Goal: Use online tool/utility: Utilize a website feature to perform a specific function

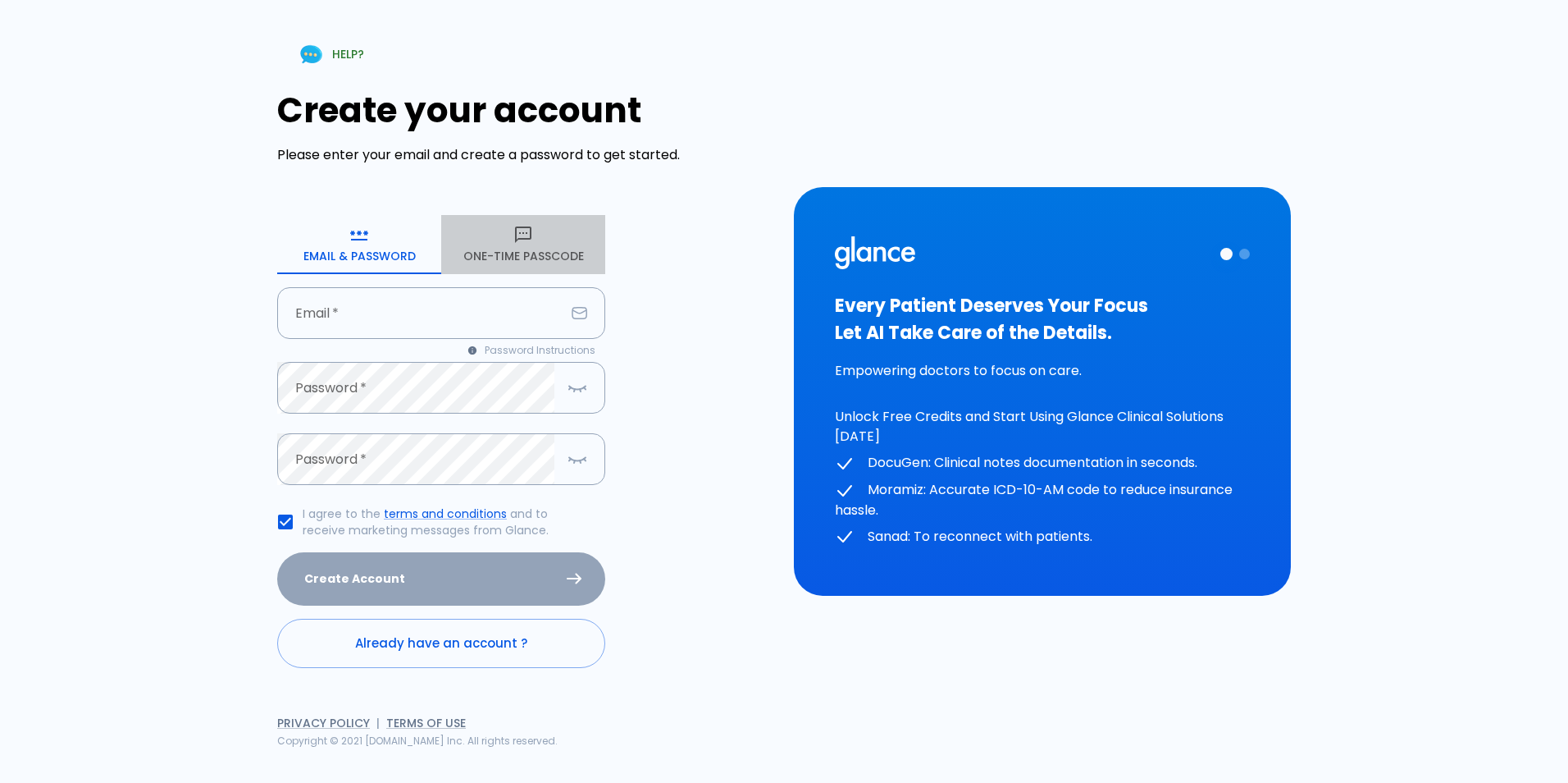
click at [527, 239] on icon "button" at bounding box center [523, 234] width 17 height 17
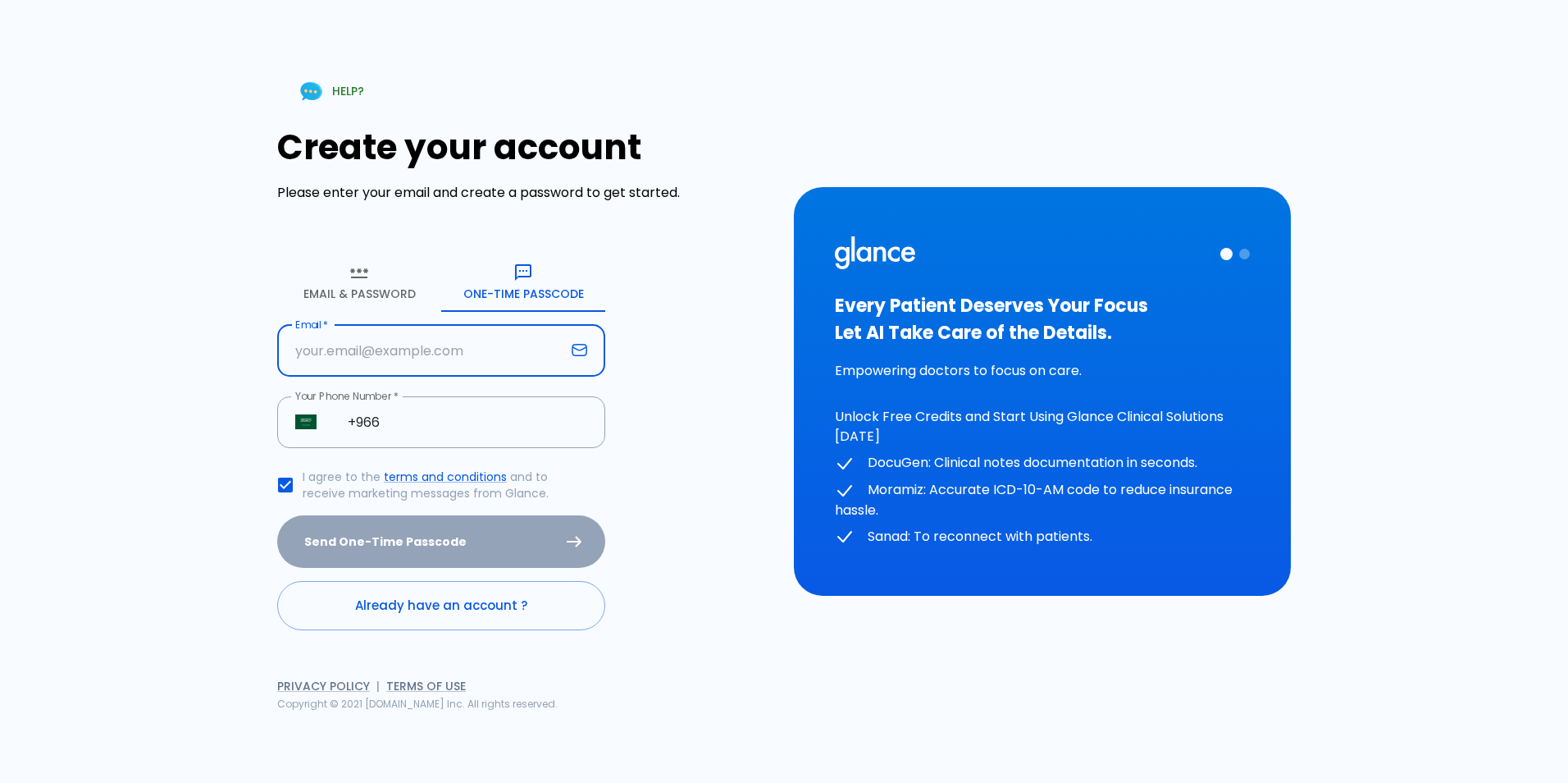
click at [366, 329] on input "Email   *" at bounding box center [421, 351] width 288 height 52
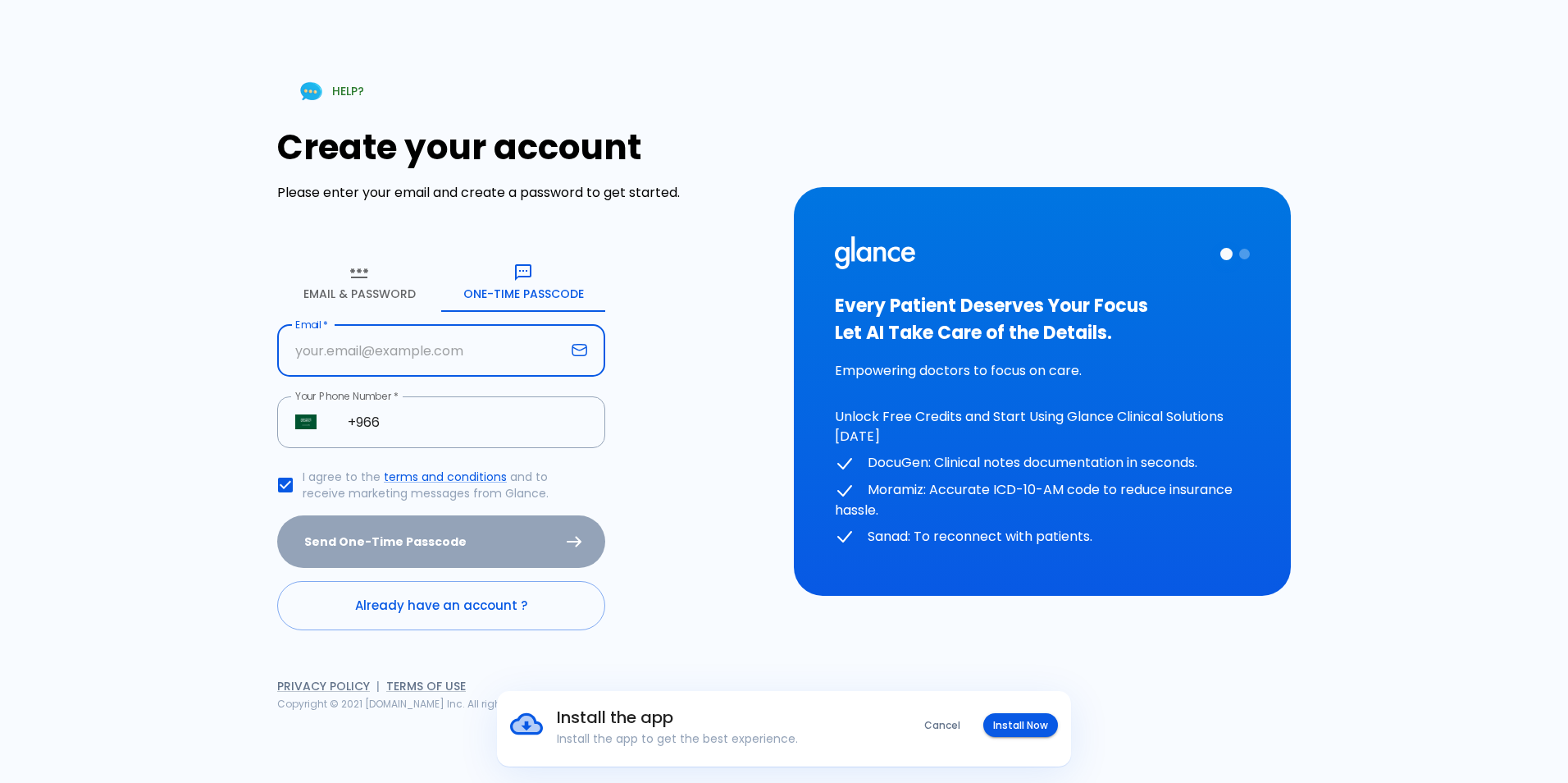
type input "[EMAIL_ADDRESS][DOMAIN_NAME]"
click at [431, 433] on input "+966" at bounding box center [468, 422] width 275 height 52
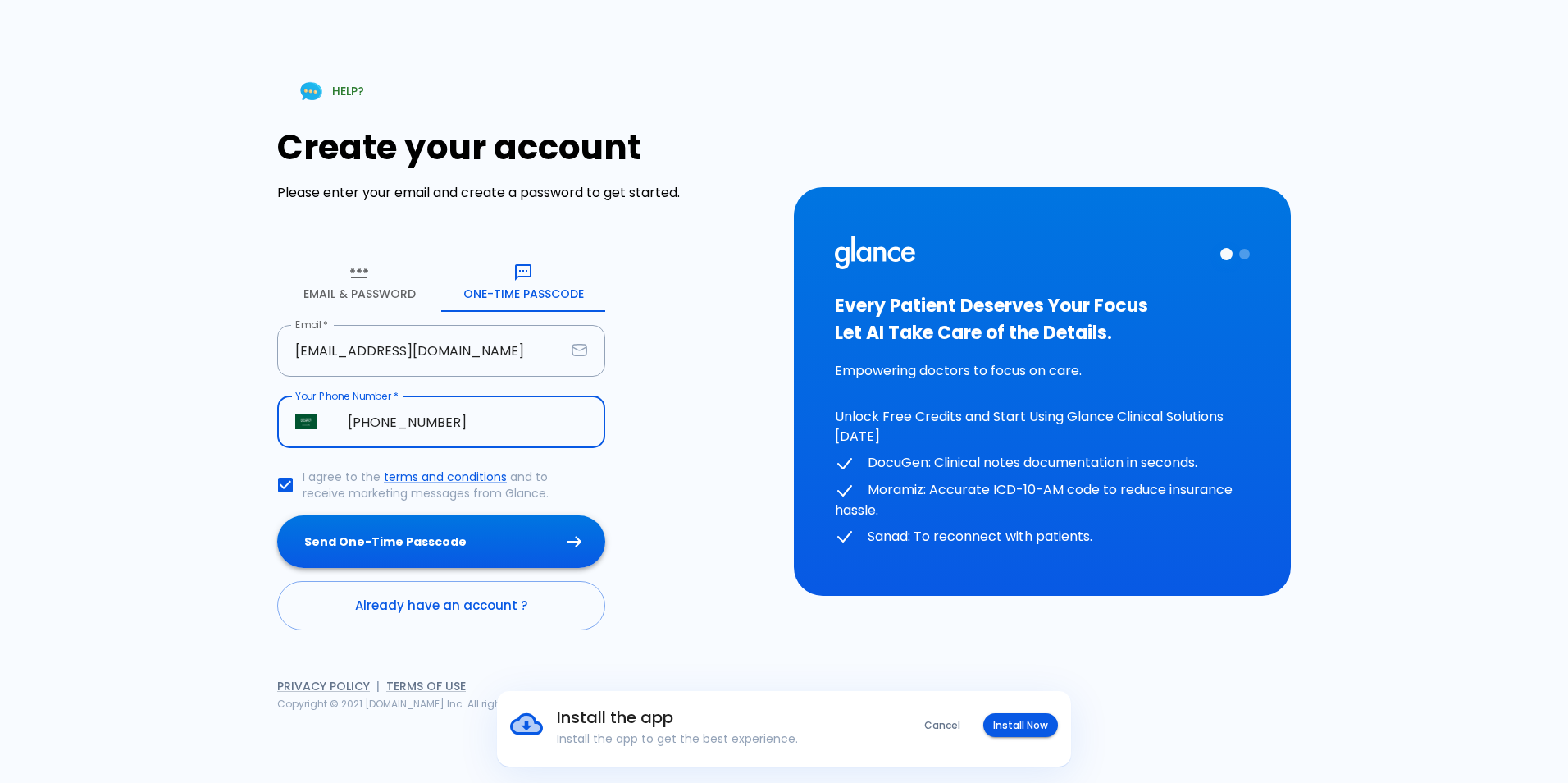
type input "[PHONE_NUMBER]"
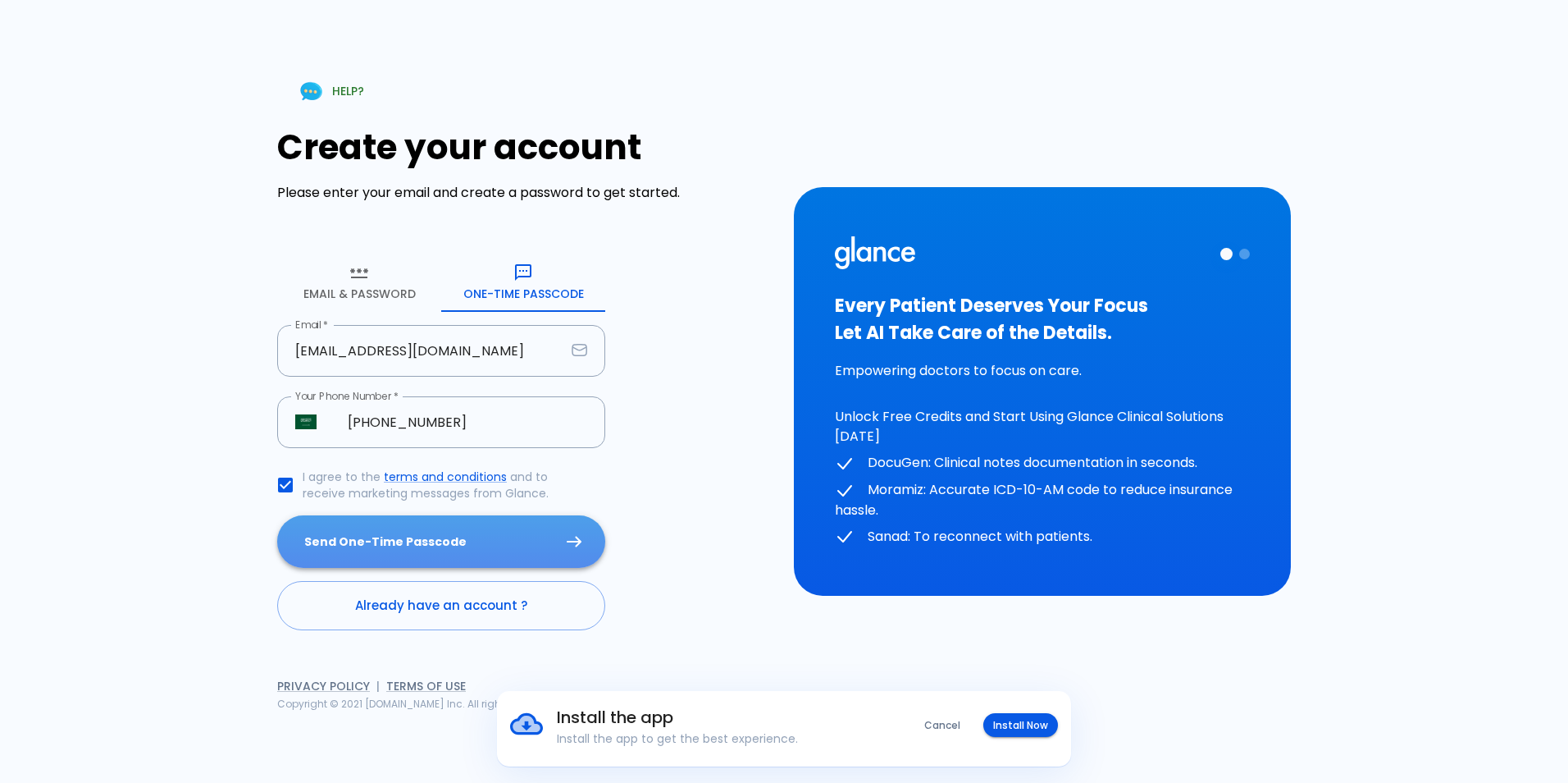
click at [452, 521] on button "Send One-Time Passcode" at bounding box center [441, 542] width 328 height 54
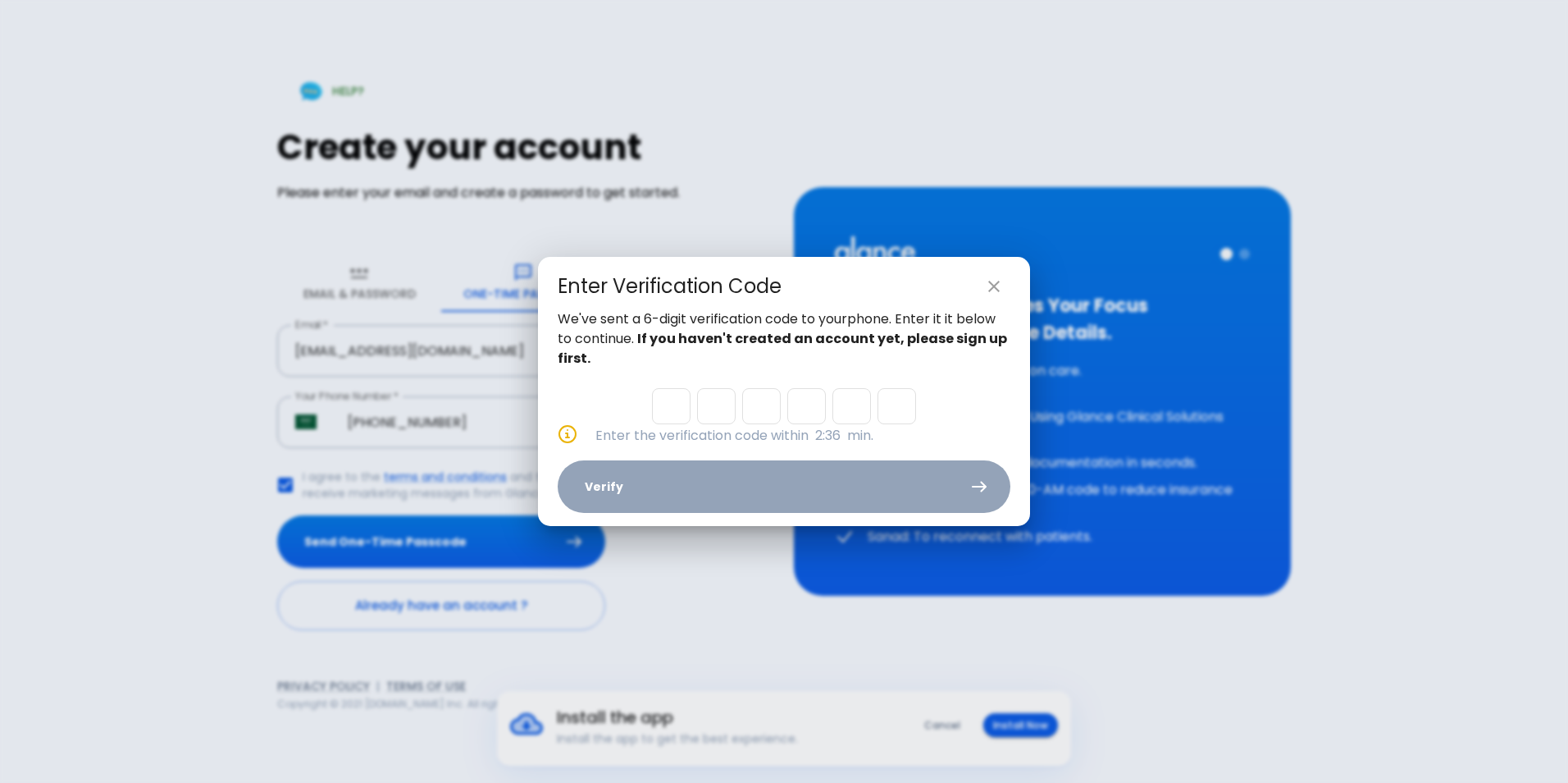
type input "8"
type input "2"
type input "8"
type input "1"
type input "0"
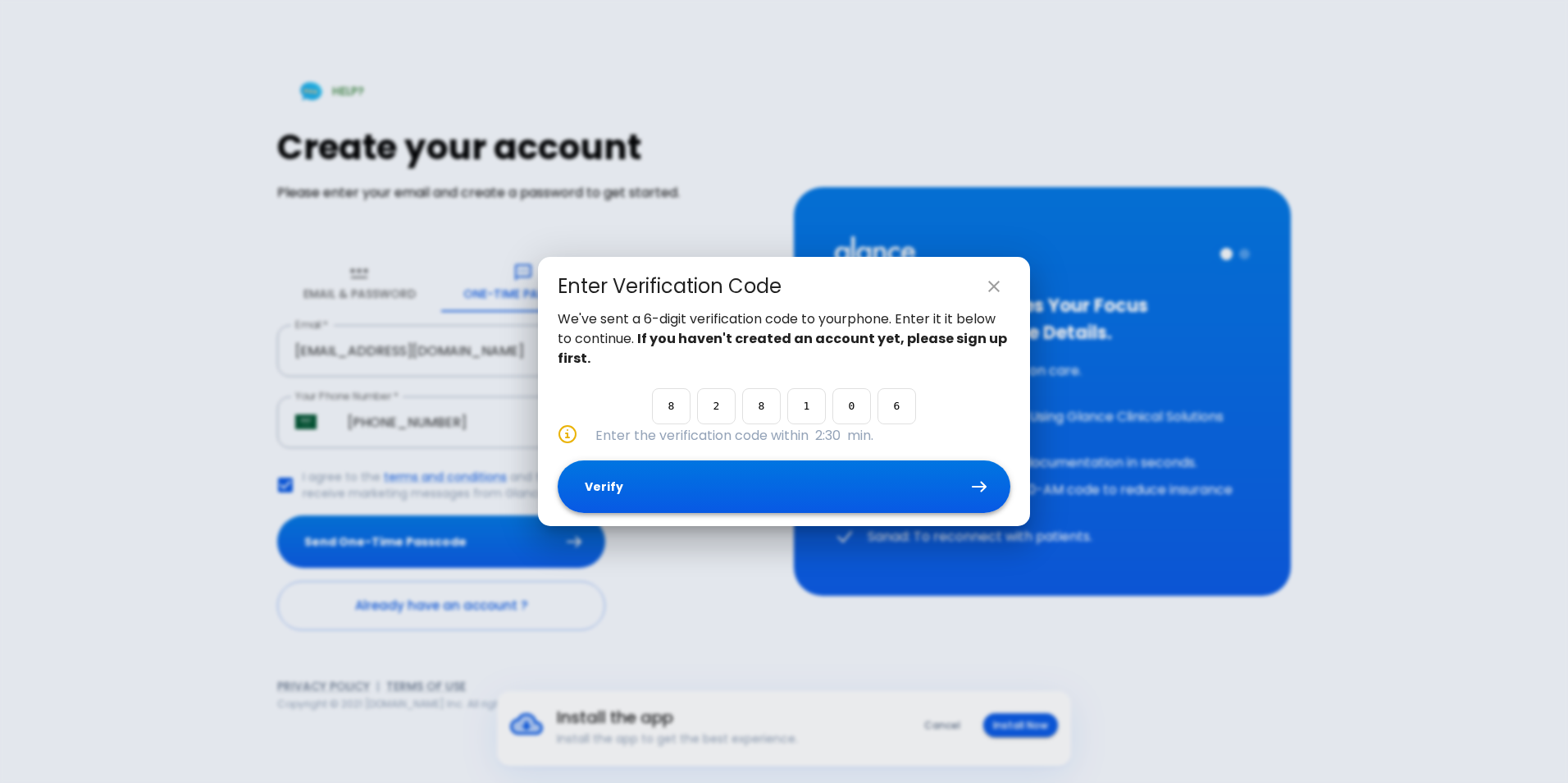
type input "6"
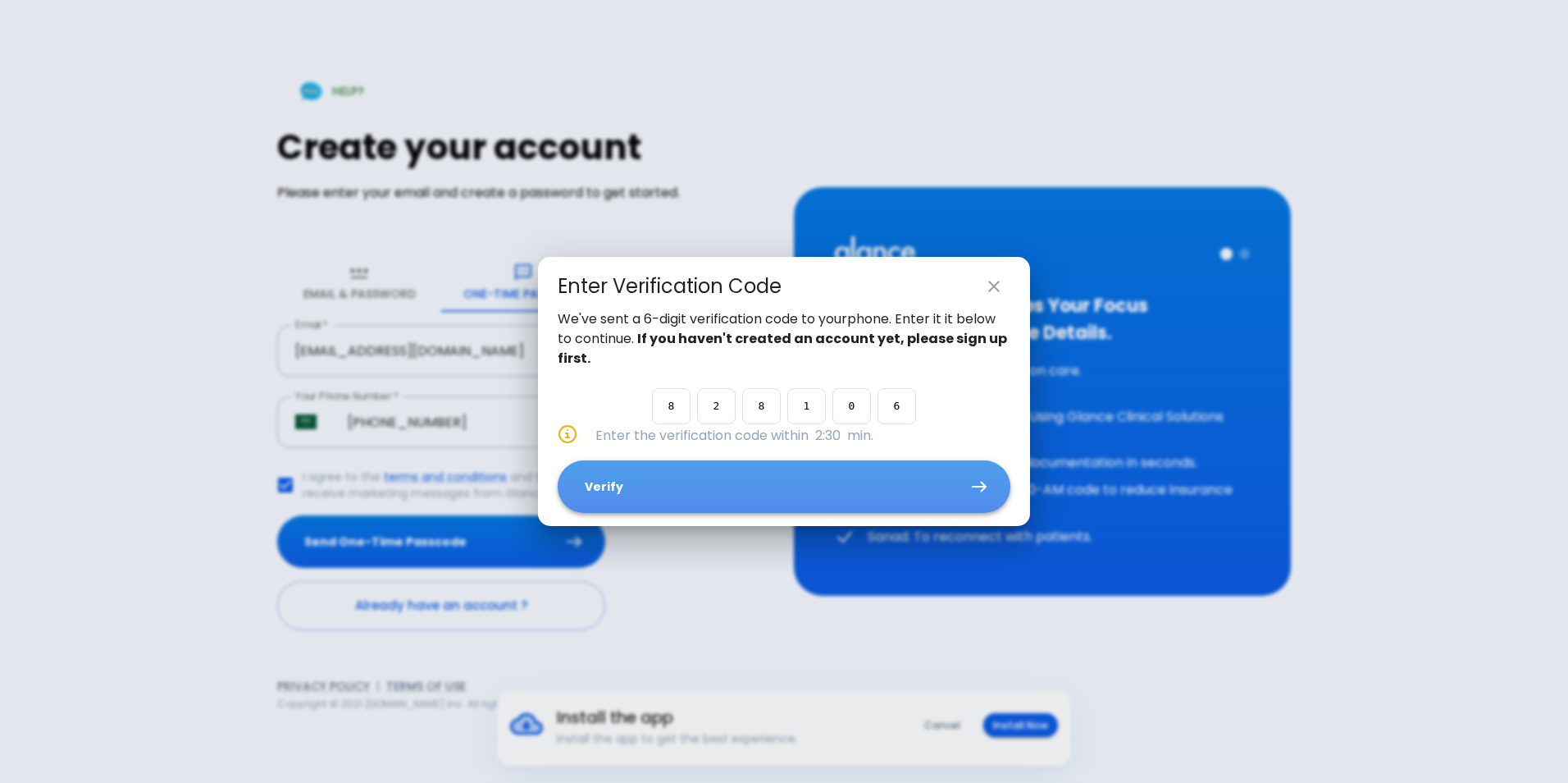
click at [725, 478] on button "Verify" at bounding box center [784, 487] width 453 height 54
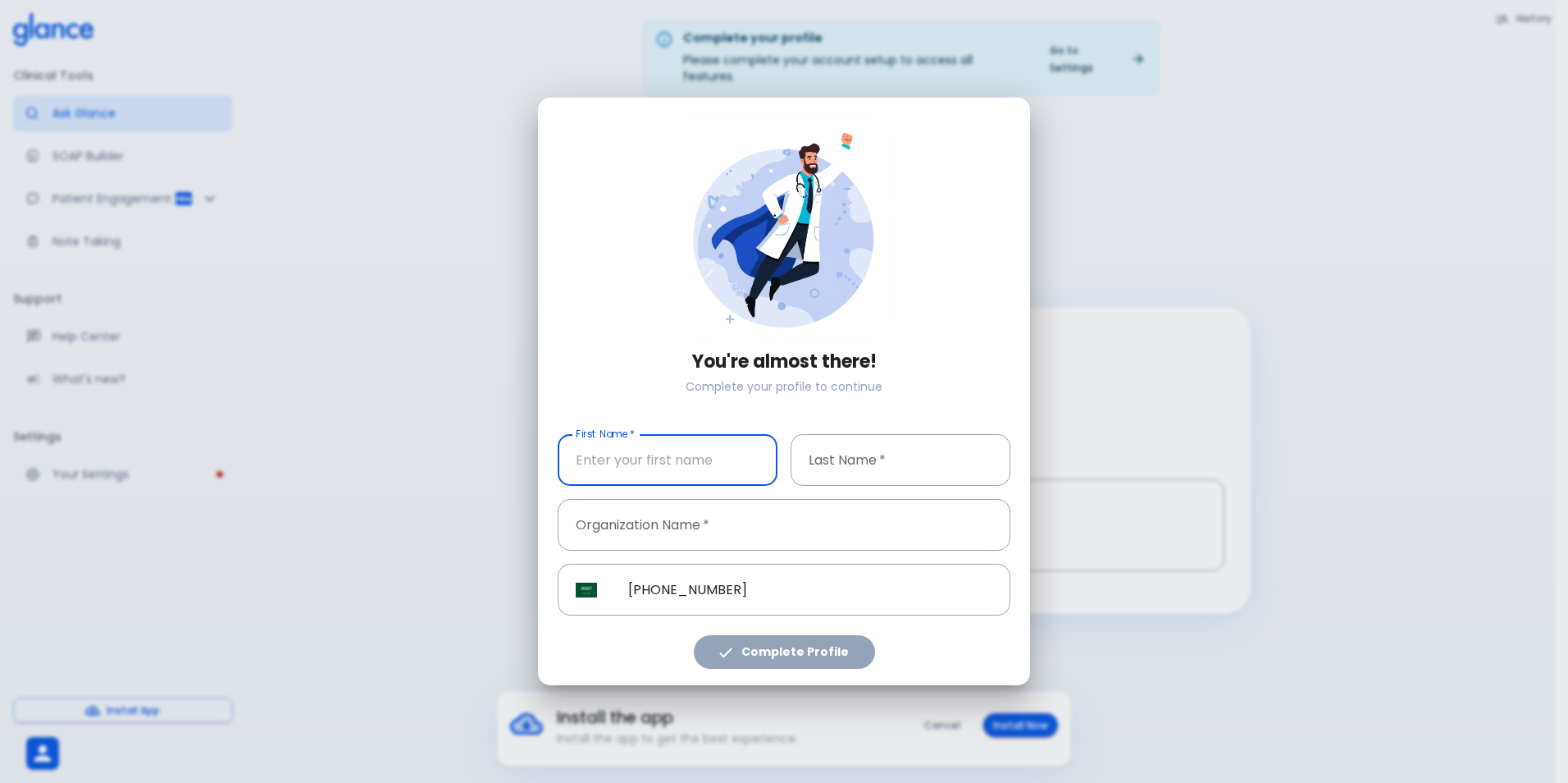
click at [745, 462] on input "First Name   *" at bounding box center [668, 460] width 220 height 52
type input "[PERSON_NAME]"
type input "ALMASRI"
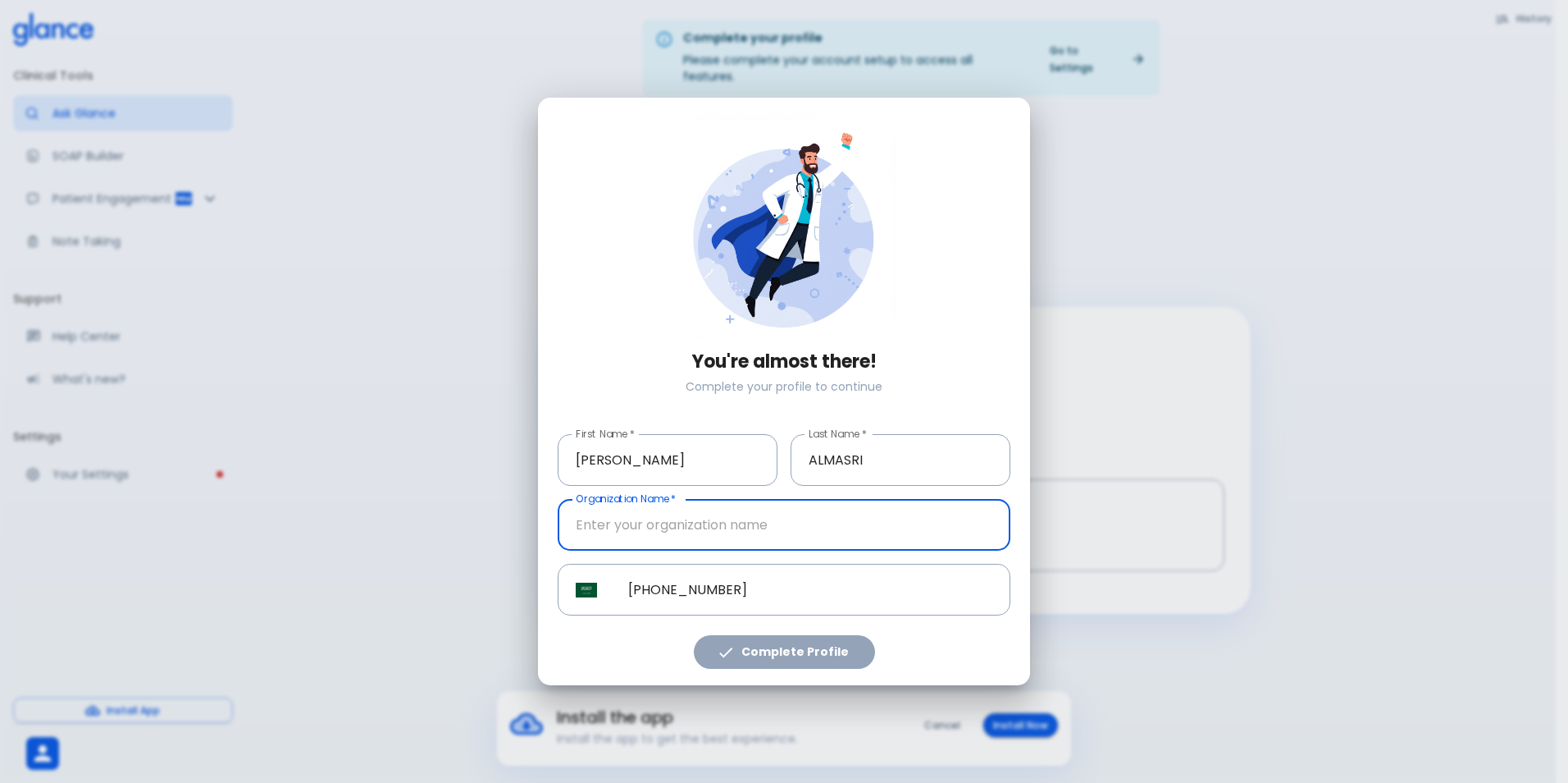
click at [693, 542] on input "Organization Name   *" at bounding box center [784, 524] width 453 height 52
type input "dallah"
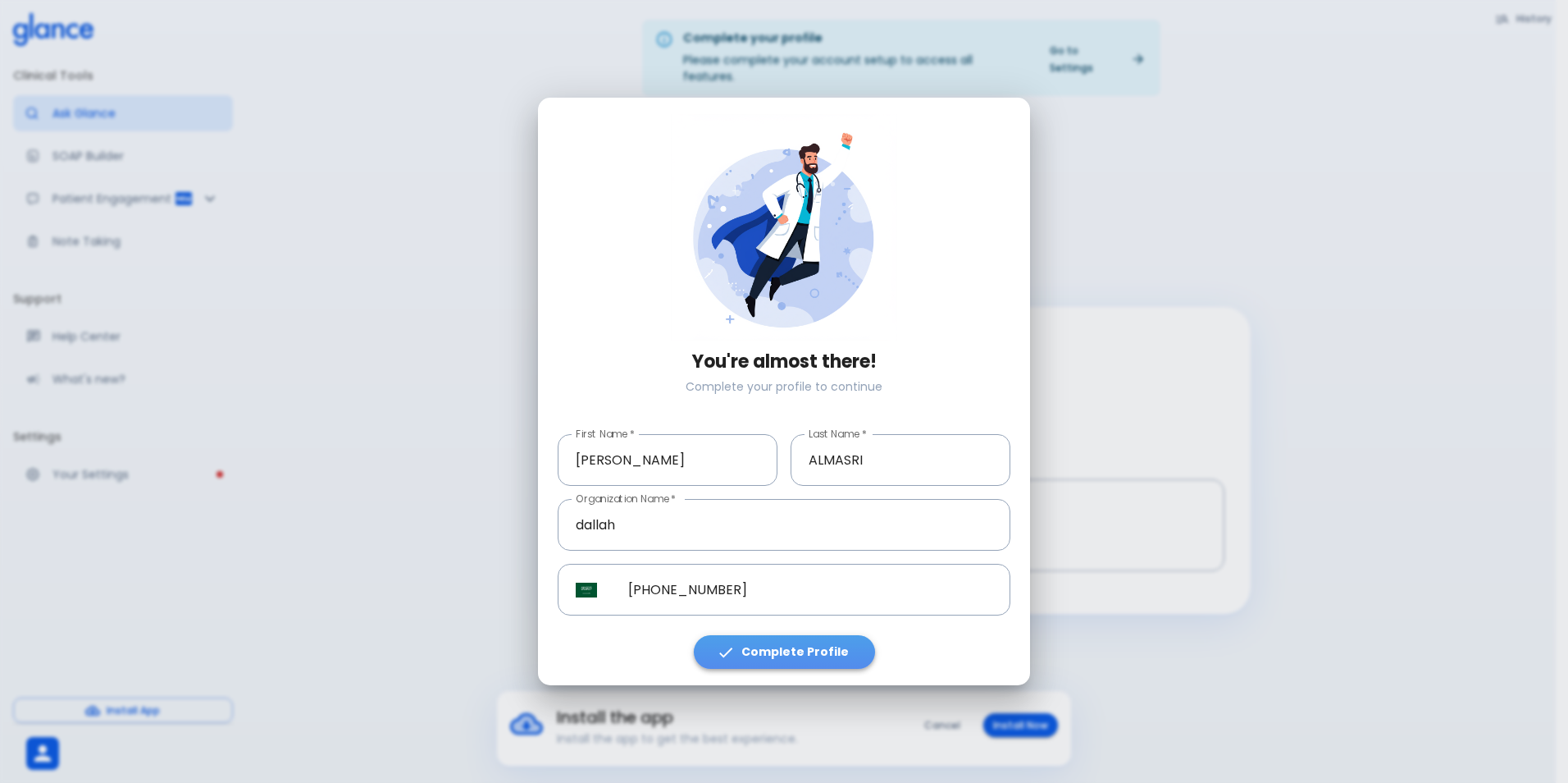
click at [828, 641] on button "Complete Profile" at bounding box center [784, 652] width 181 height 34
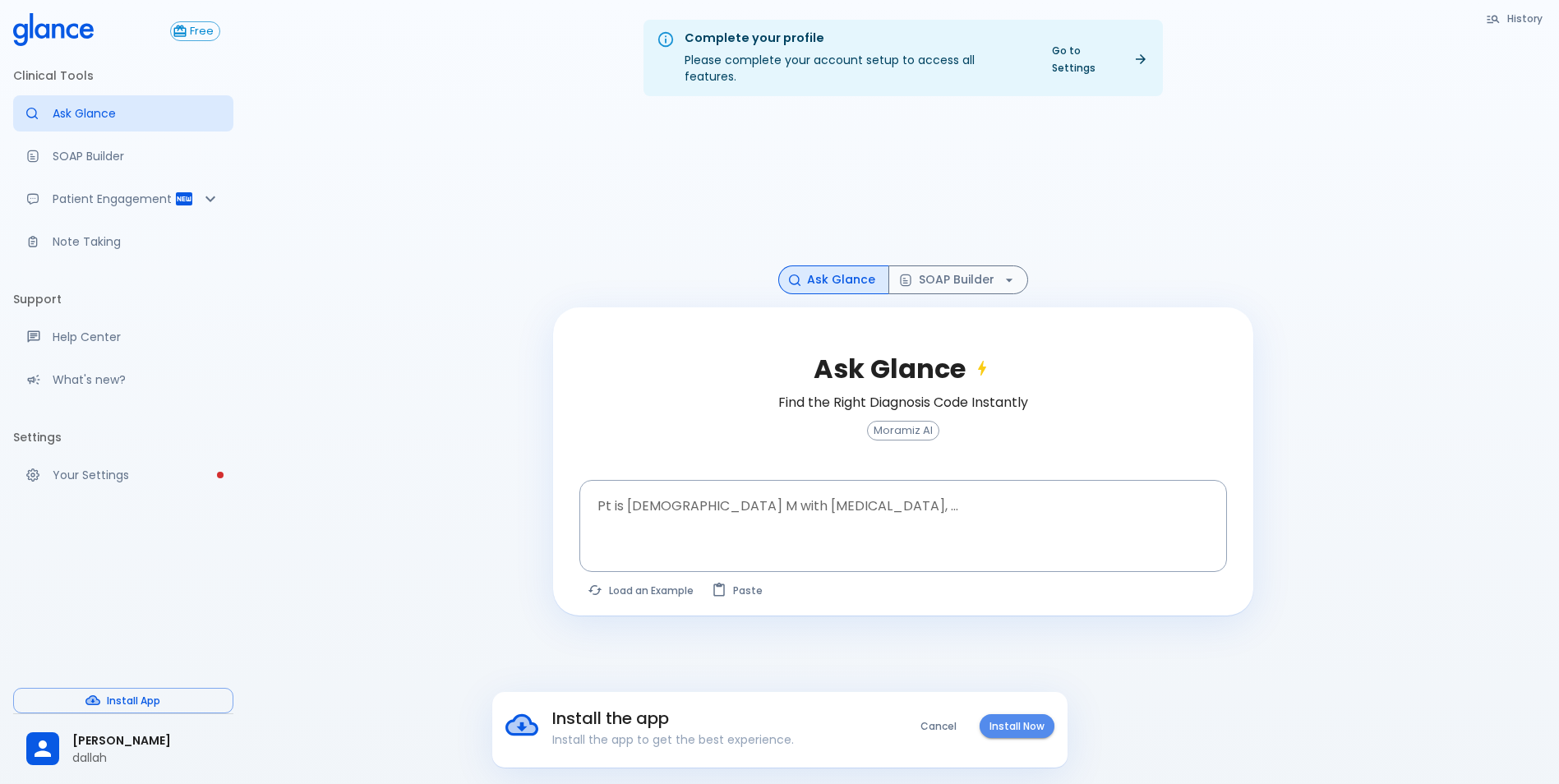
click at [1027, 727] on button "Install Now" at bounding box center [1017, 725] width 74 height 24
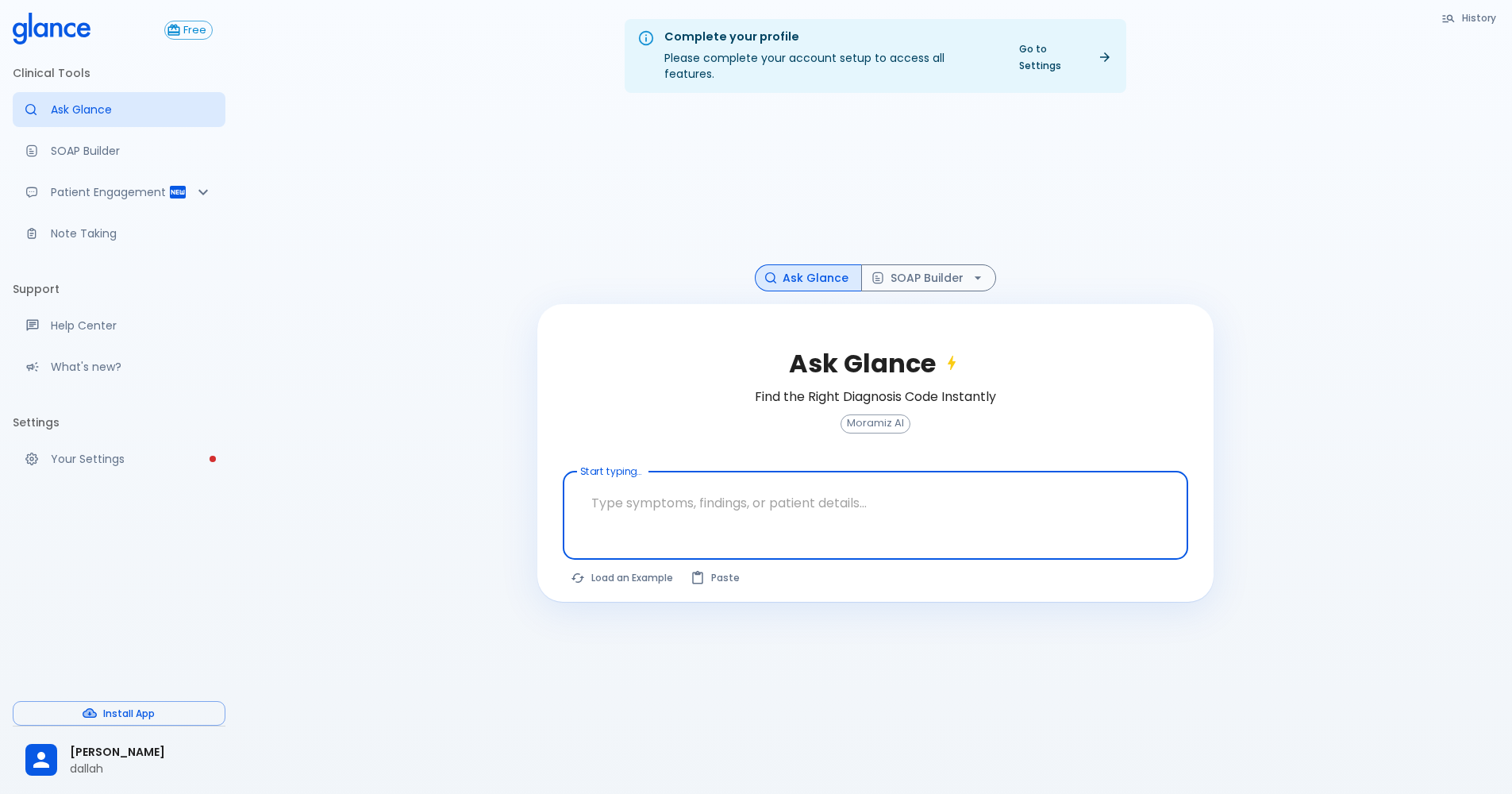
click at [628, 507] on textarea "Start typing..." at bounding box center [875, 502] width 603 height 50
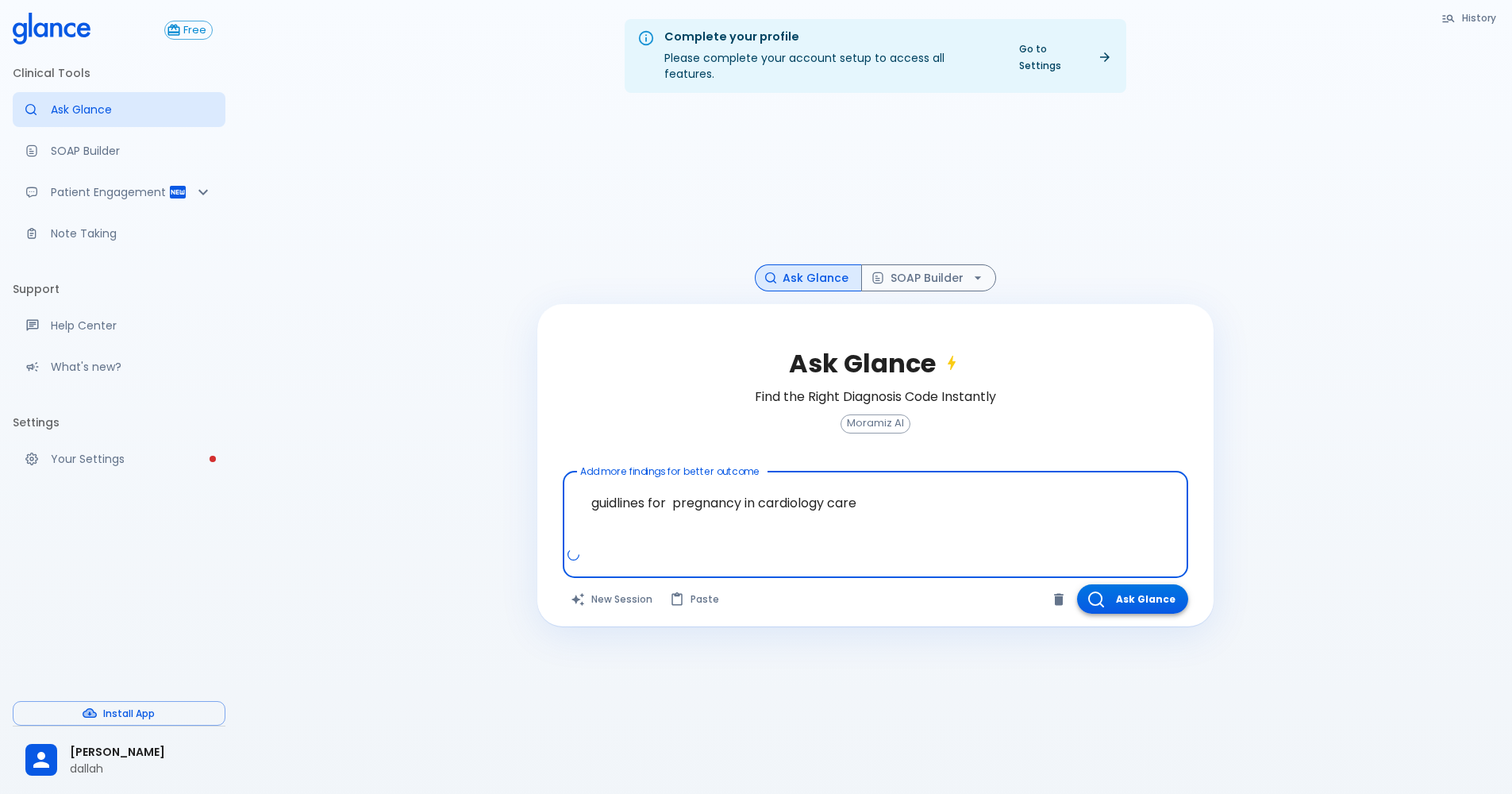
type textarea "guidlines for pregnancy in cardiology care"
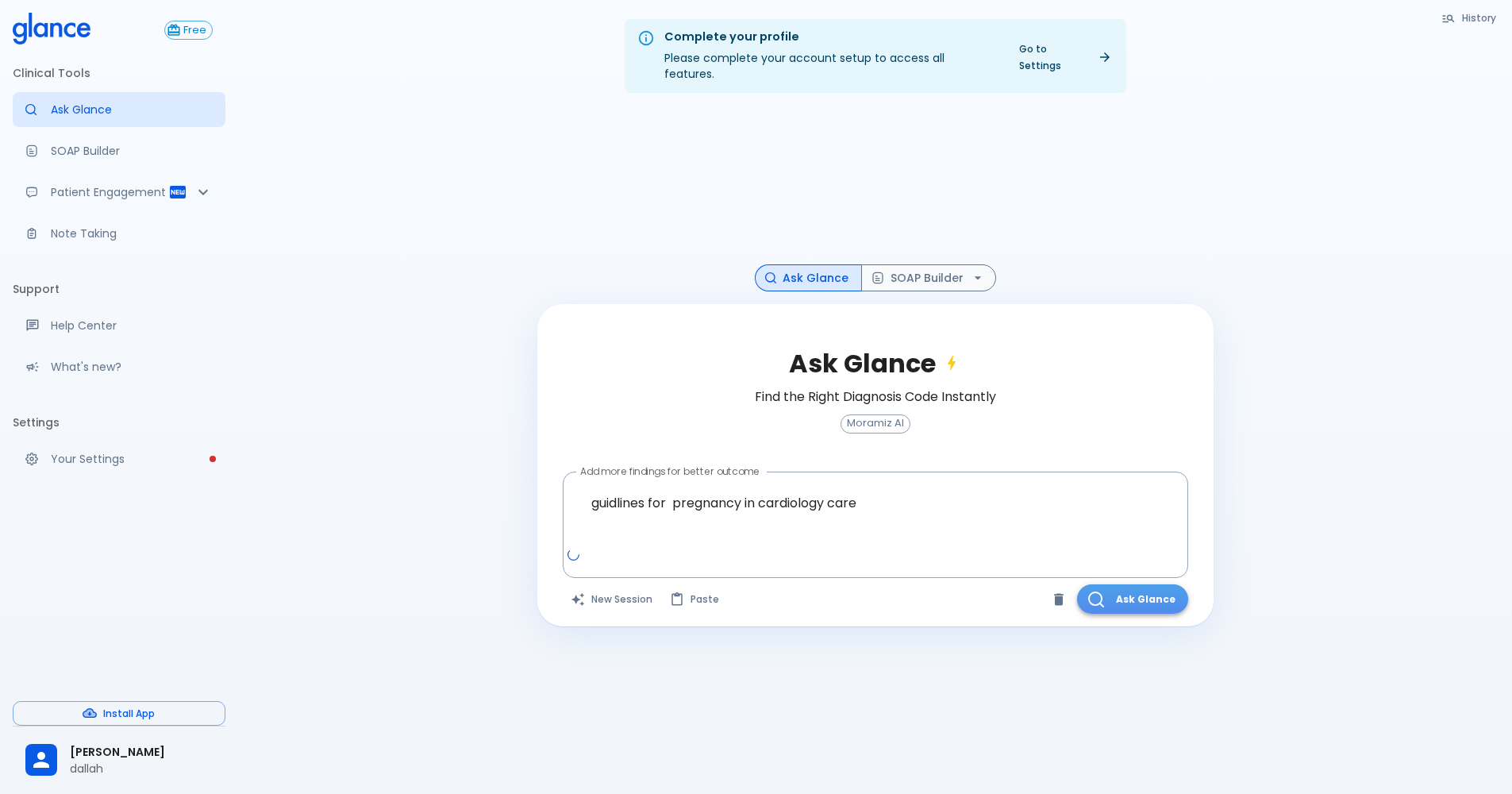
click at [1139, 584] on button "Ask Glance" at bounding box center [1132, 598] width 111 height 30
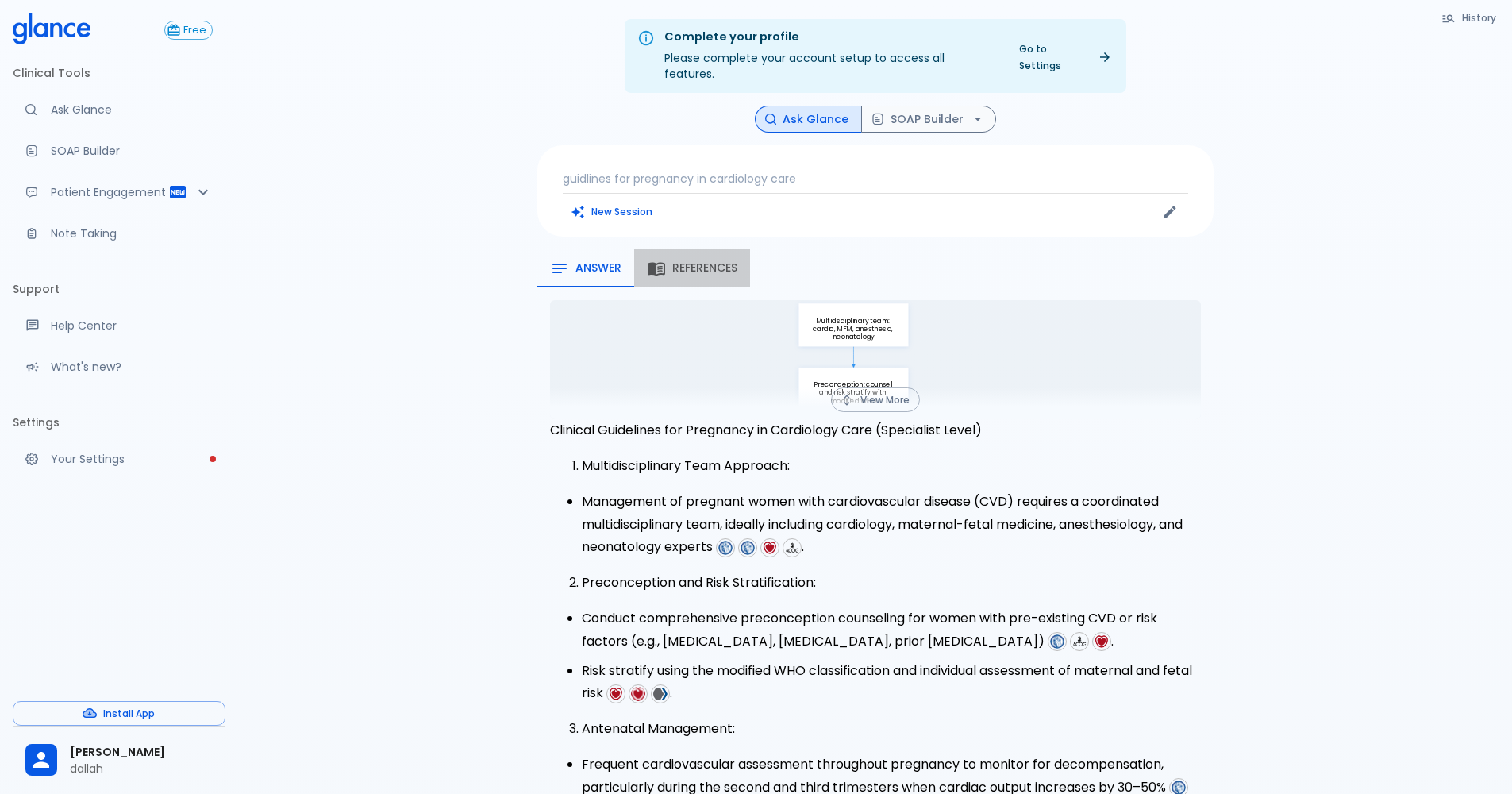
click at [704, 261] on span "References" at bounding box center [705, 268] width 65 height 14
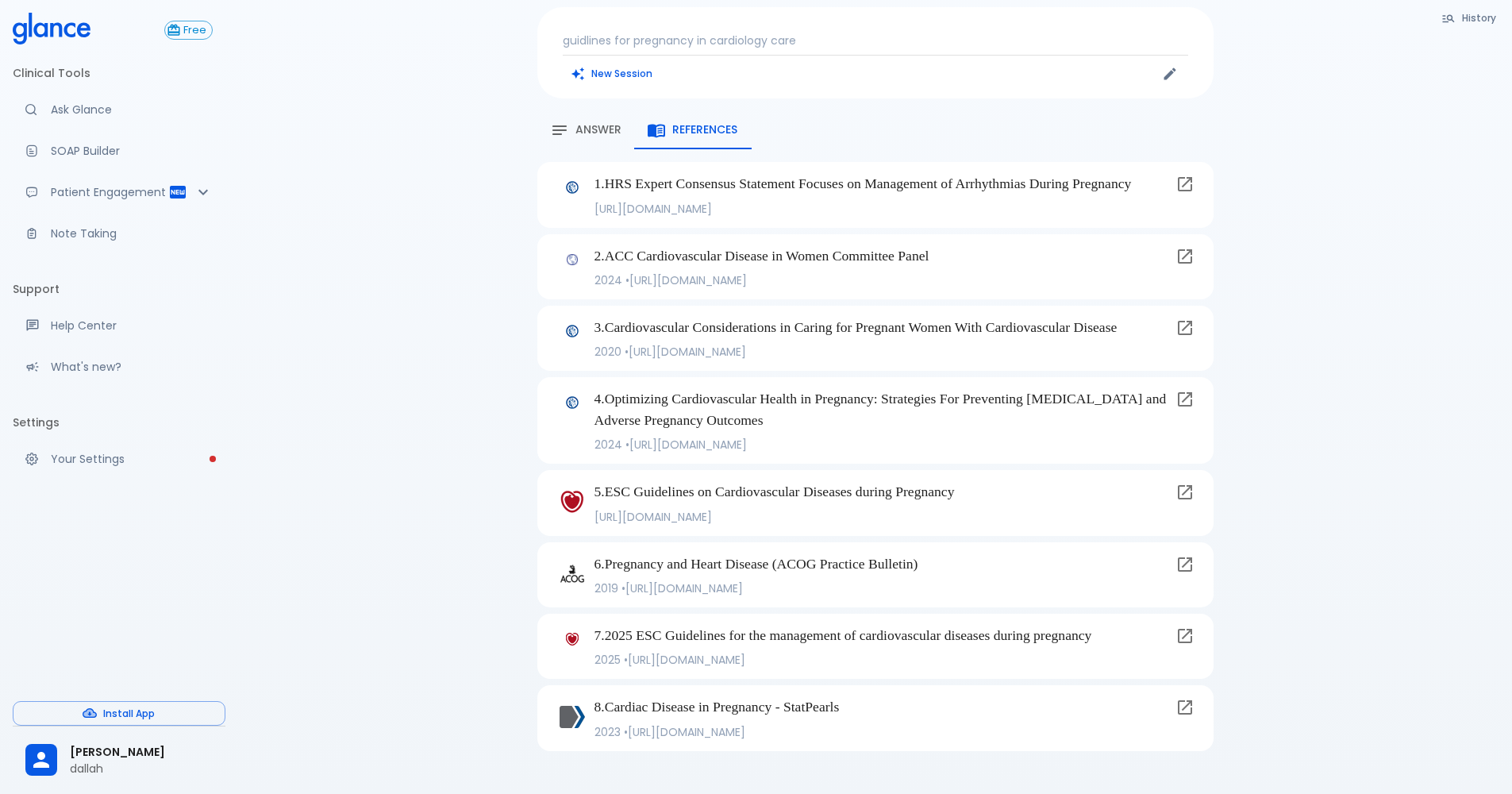
scroll to position [159, 0]
click at [1182, 572] on icon at bounding box center [1185, 563] width 19 height 19
drag, startPoint x: 607, startPoint y: 547, endPoint x: 984, endPoint y: 532, distance: 377.3
click at [984, 532] on div "5 . ESC Guidelines on Cardiovascular Diseases during Pregnancy [URL][DOMAIN_NAM…" at bounding box center [874, 501] width 676 height 65
drag, startPoint x: 984, startPoint y: 532, endPoint x: 964, endPoint y: 544, distance: 23.3
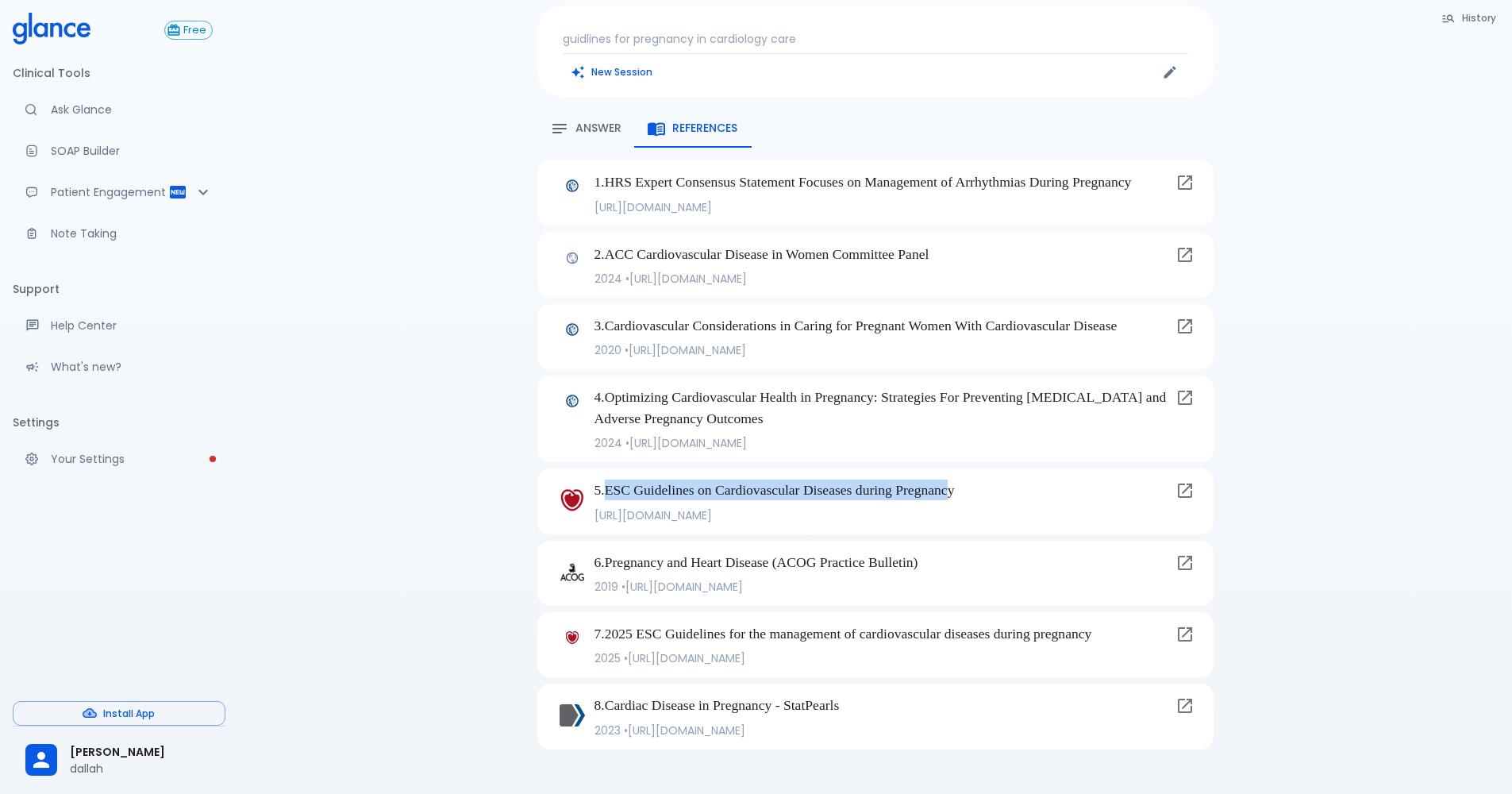
copy p "ESC Guidelines on Cardiovascular Diseases during Pregnanc"
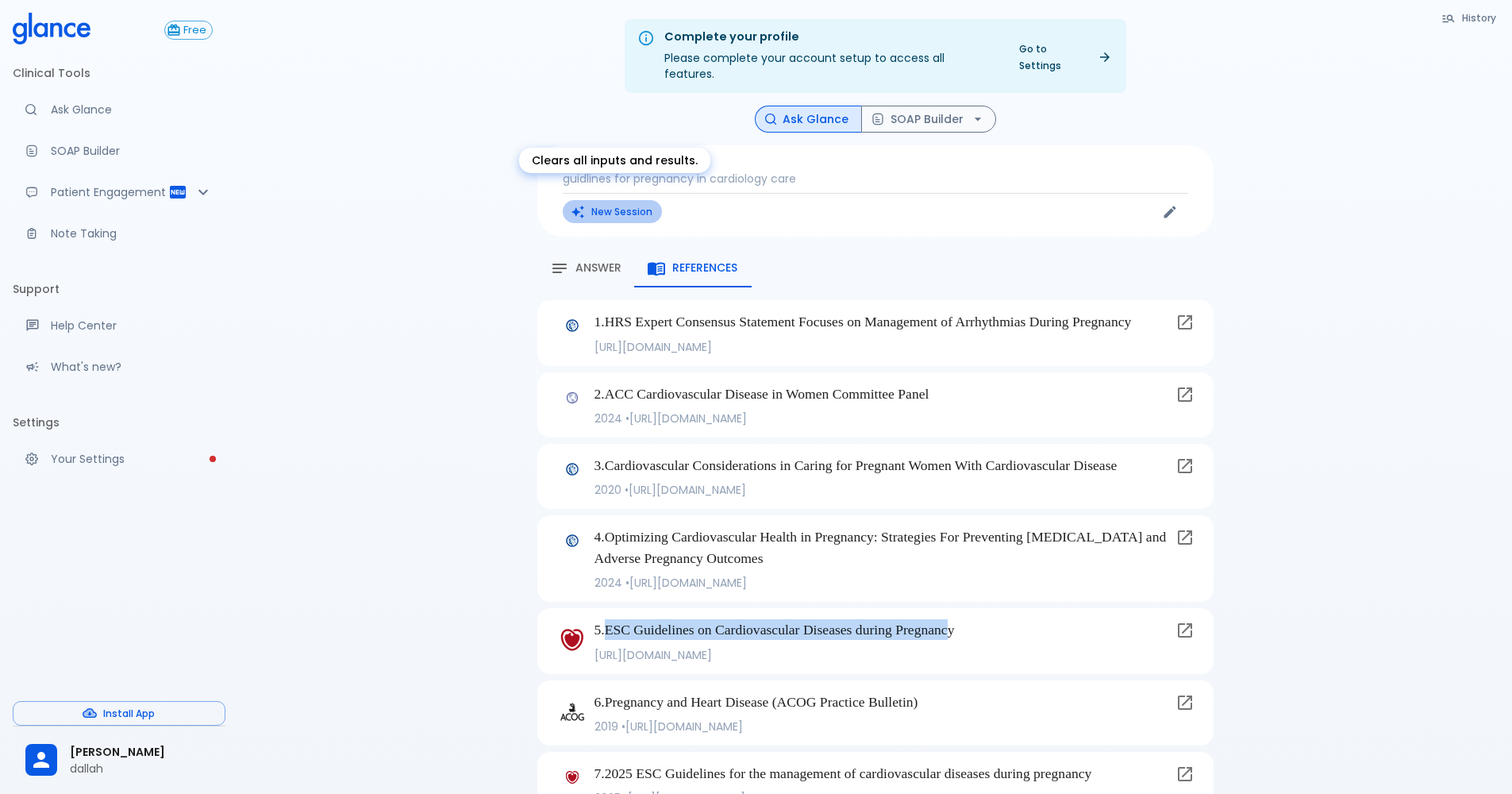
click at [653, 202] on button "New Session" at bounding box center [612, 212] width 99 height 23
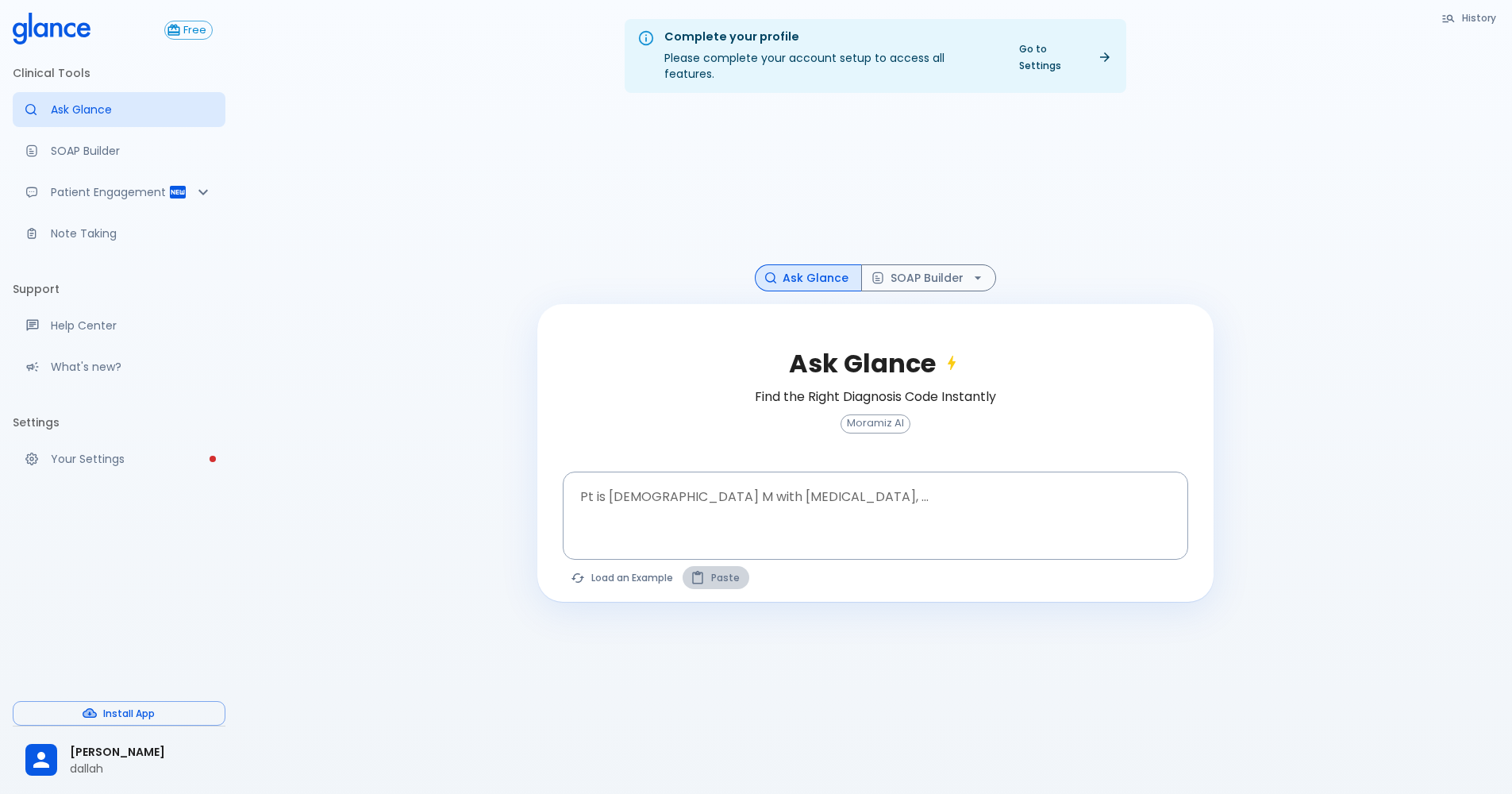
drag, startPoint x: 717, startPoint y: 524, endPoint x: 727, endPoint y: 563, distance: 40.3
click at [727, 566] on button "Paste" at bounding box center [716, 577] width 67 height 23
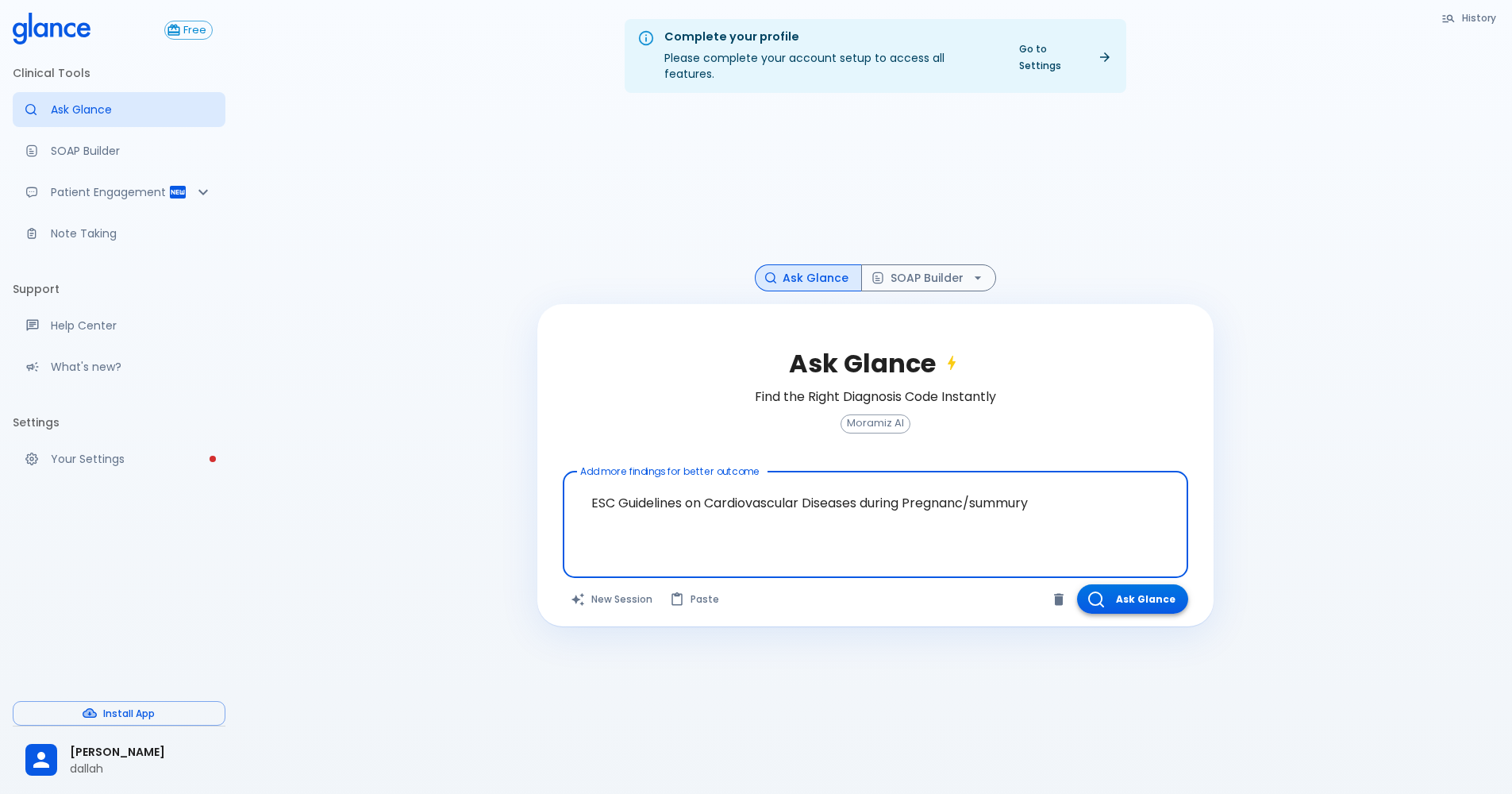
type textarea "ESC Guidelines on Cardiovascular Diseases during Pregnanc/summury"
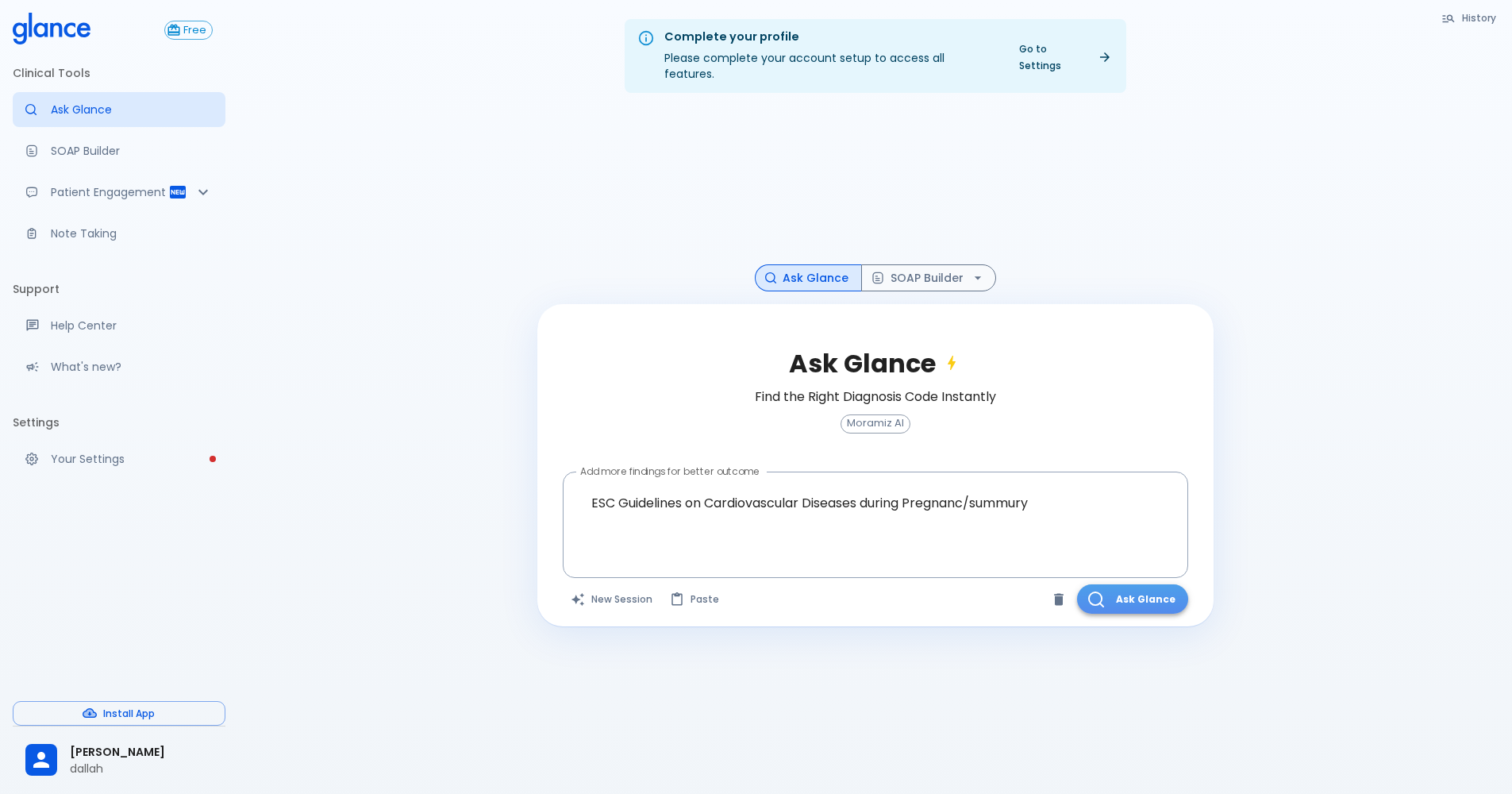
click at [1159, 590] on button "Ask Glance" at bounding box center [1132, 598] width 111 height 30
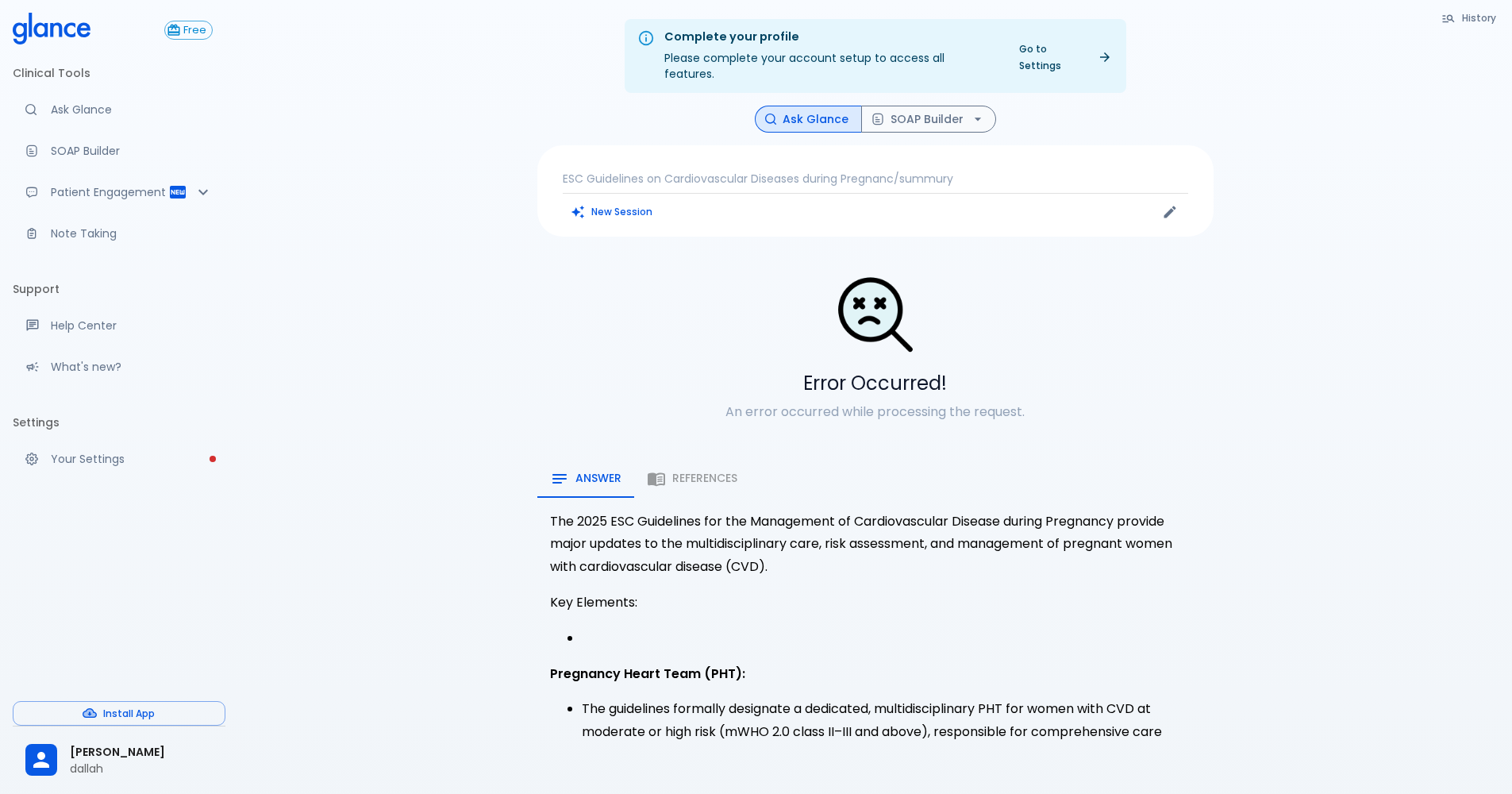
click at [773, 171] on p "ESC Guidelines on Cardiovascular Diseases during Pregnanc/summury" at bounding box center [875, 178] width 625 height 16
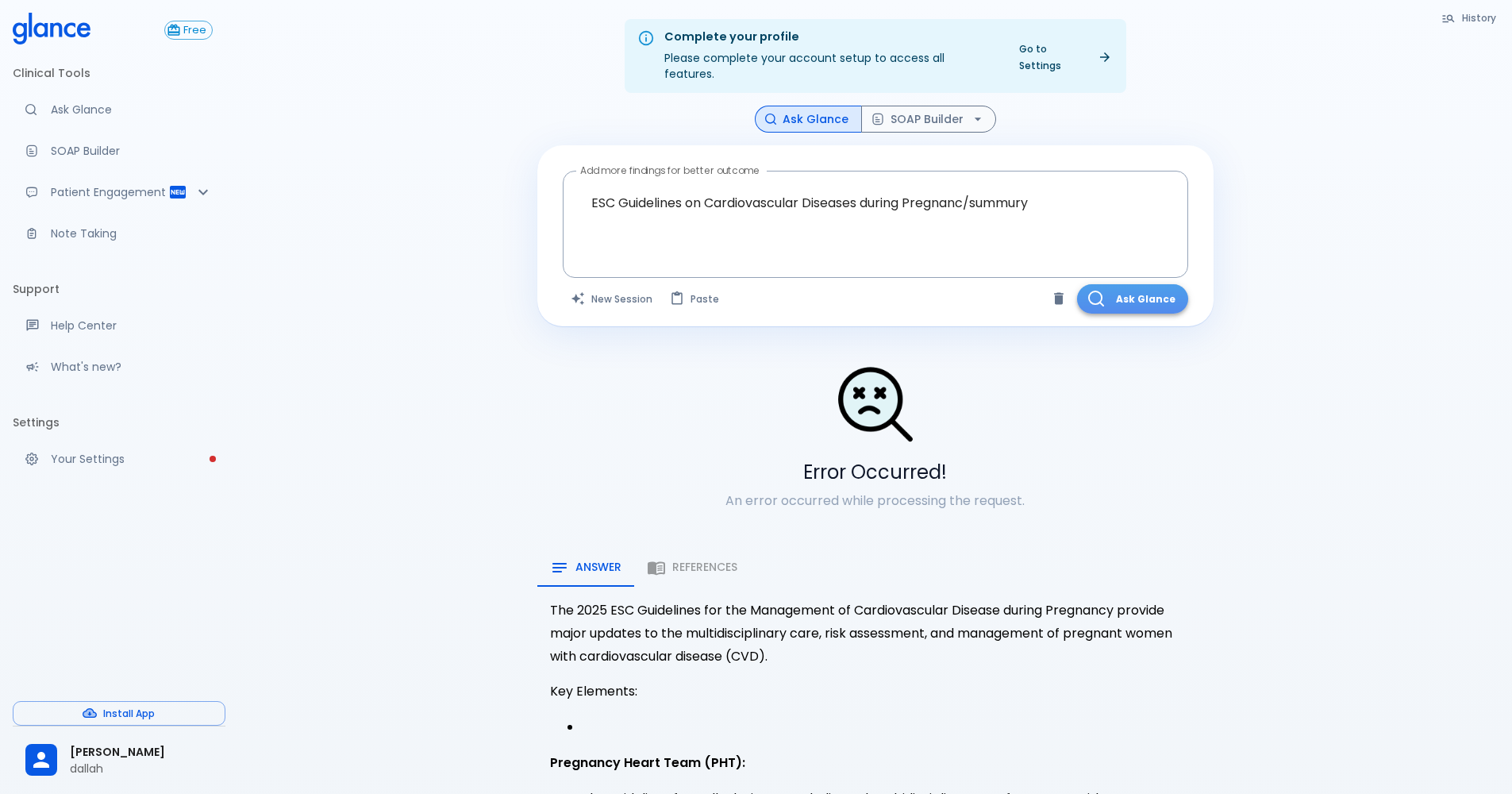
click at [1151, 284] on button "Ask Glance" at bounding box center [1132, 298] width 111 height 30
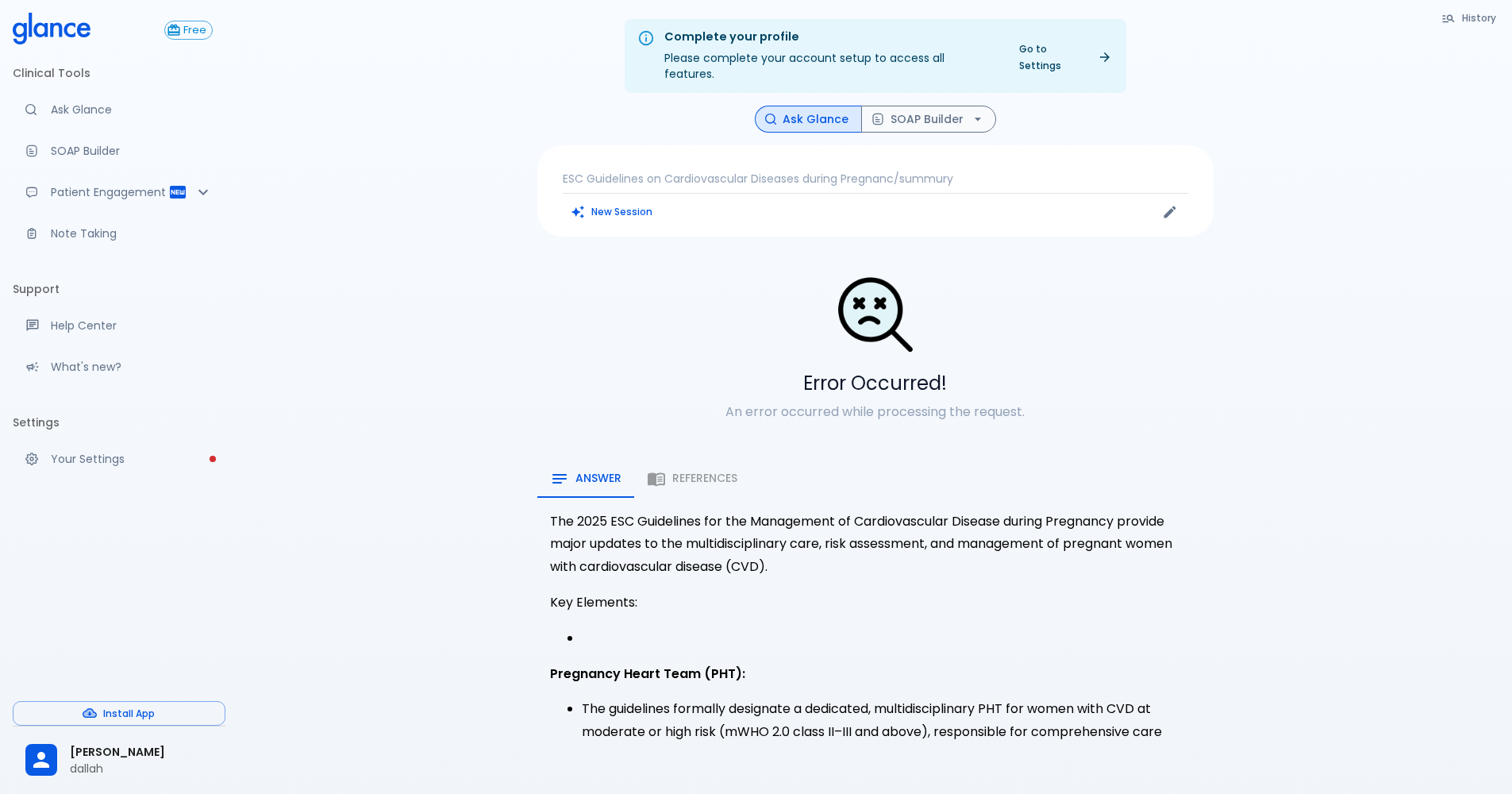
click at [965, 171] on p "ESC Guidelines on Cardiovascular Diseases during Pregnanc/summury" at bounding box center [875, 178] width 625 height 16
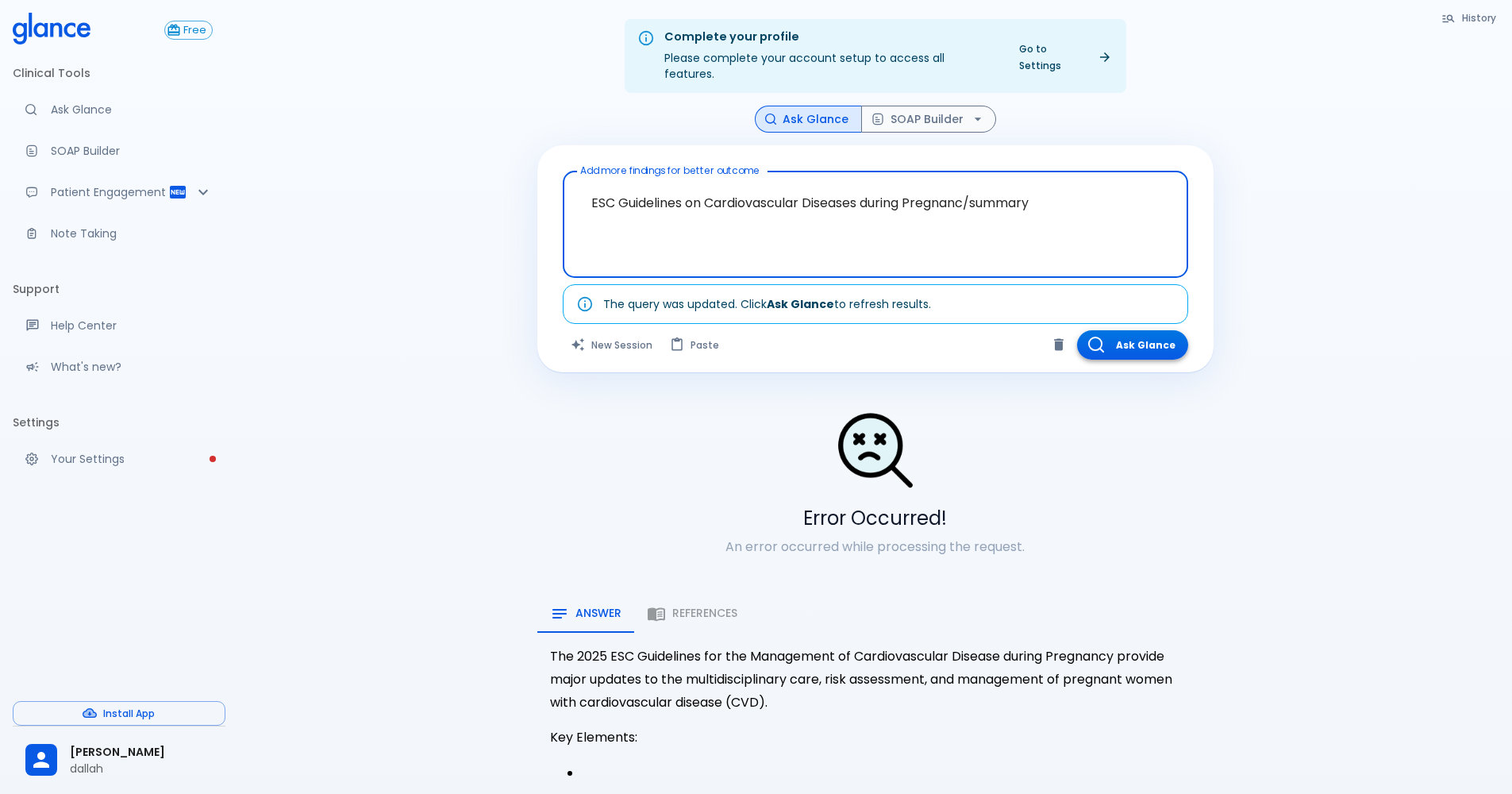
type textarea "ESC Guidelines on Cardiovascular Diseases during Pregnanc/summary"
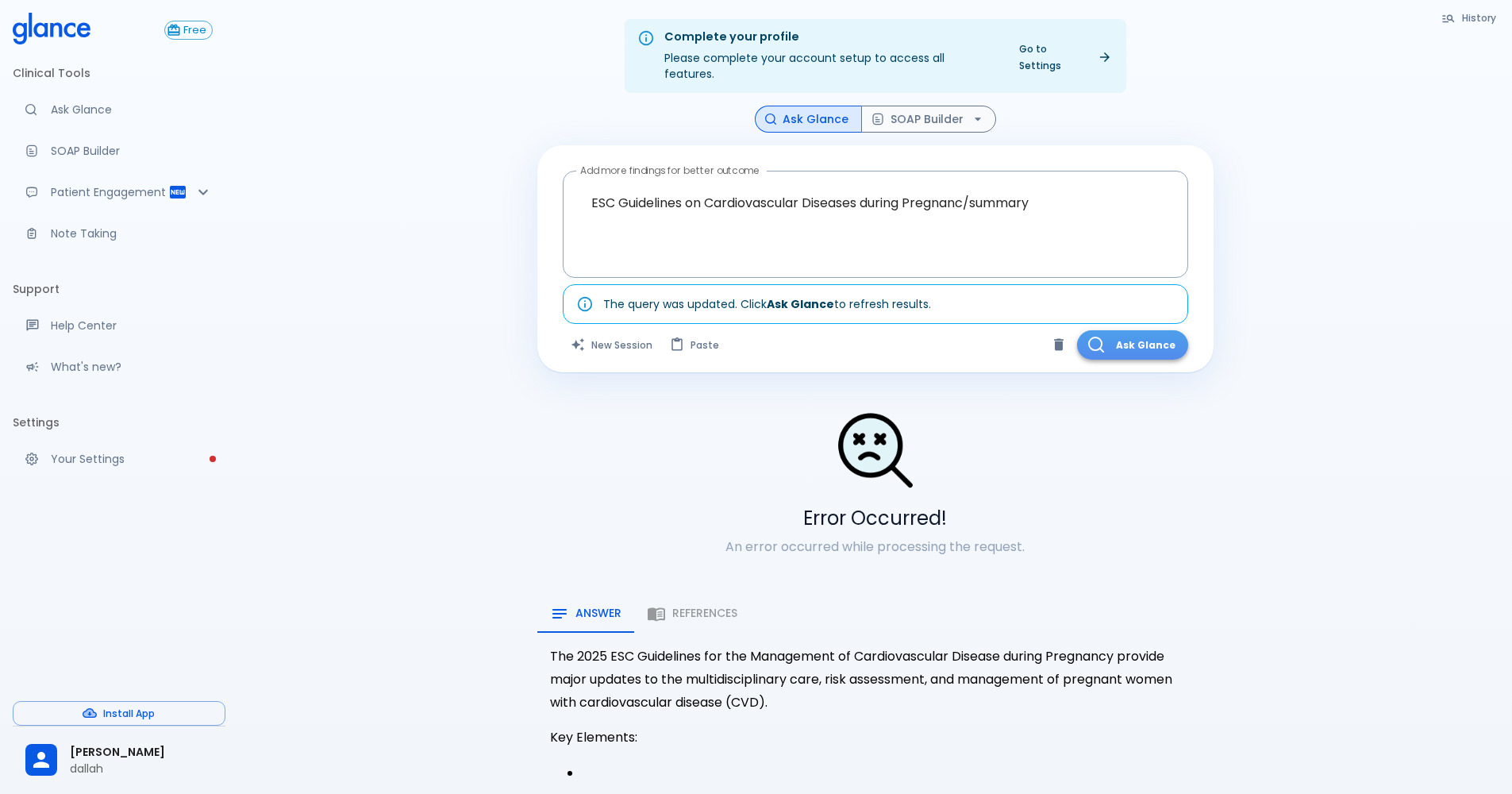
click at [1145, 330] on button "Ask Glance" at bounding box center [1132, 344] width 111 height 30
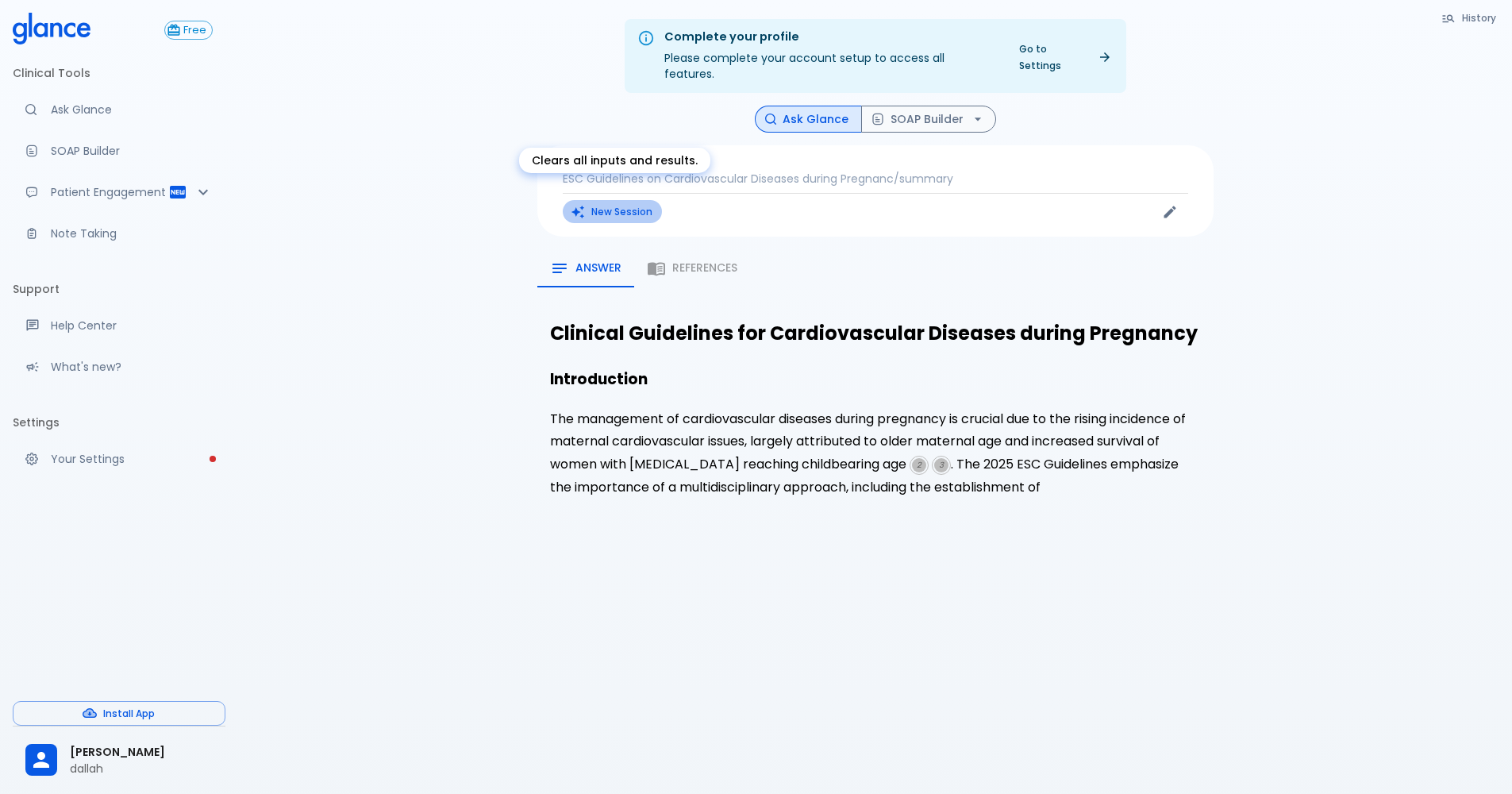
click at [641, 202] on button "New Session" at bounding box center [612, 212] width 99 height 23
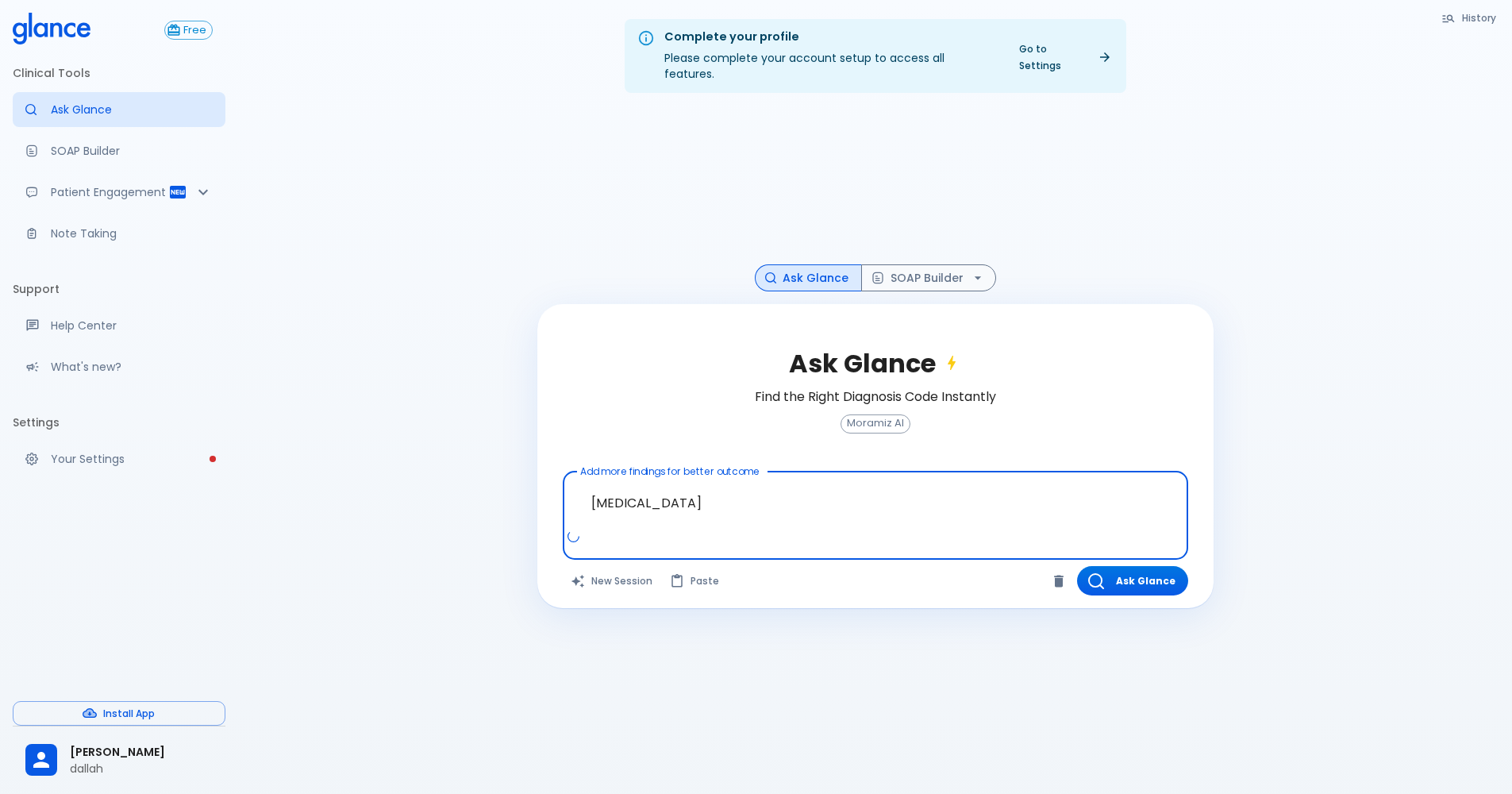
click at [614, 511] on textarea "[MEDICAL_DATA]" at bounding box center [875, 502] width 603 height 50
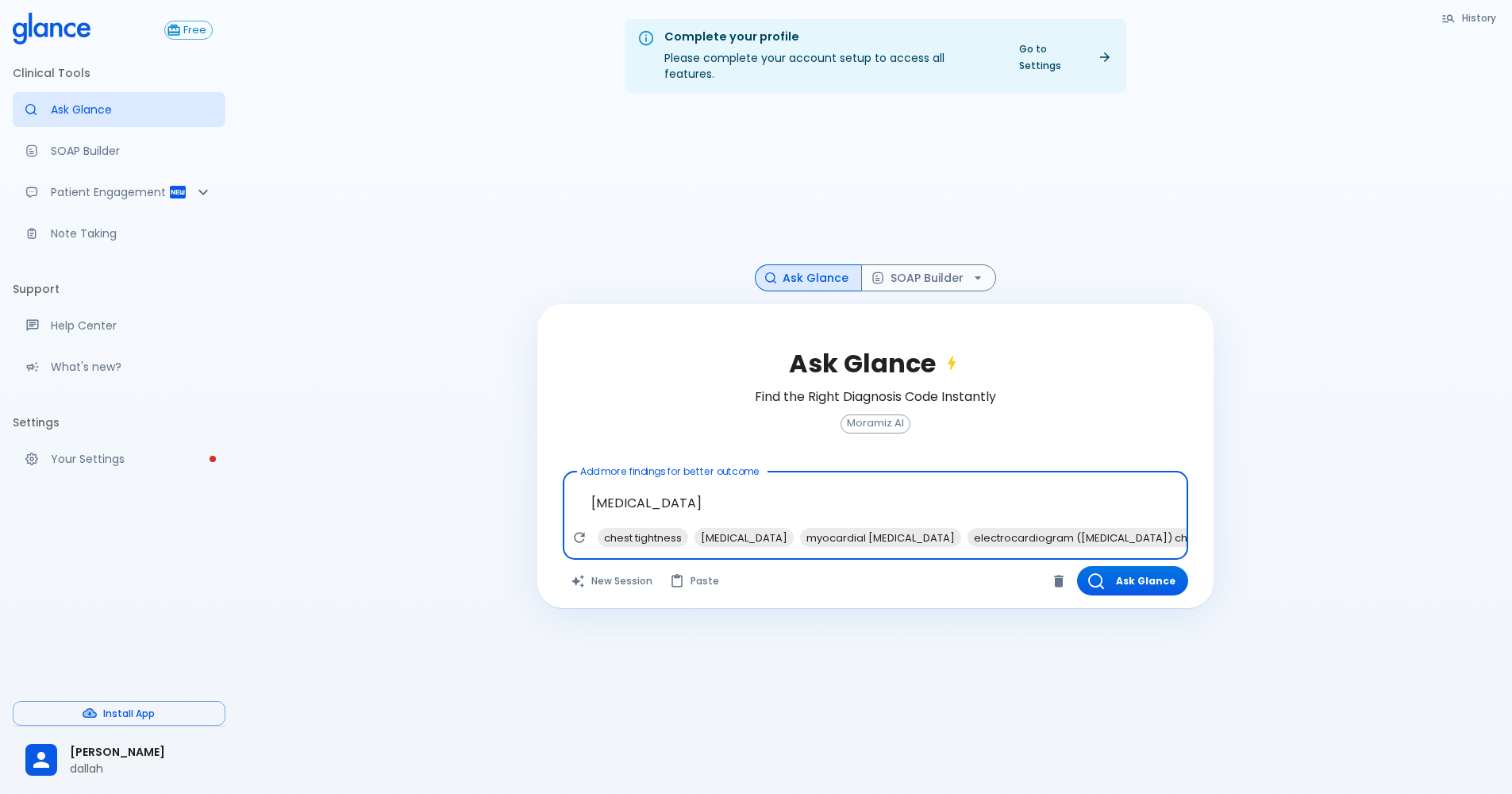
click at [670, 489] on textarea "[MEDICAL_DATA]" at bounding box center [875, 502] width 603 height 50
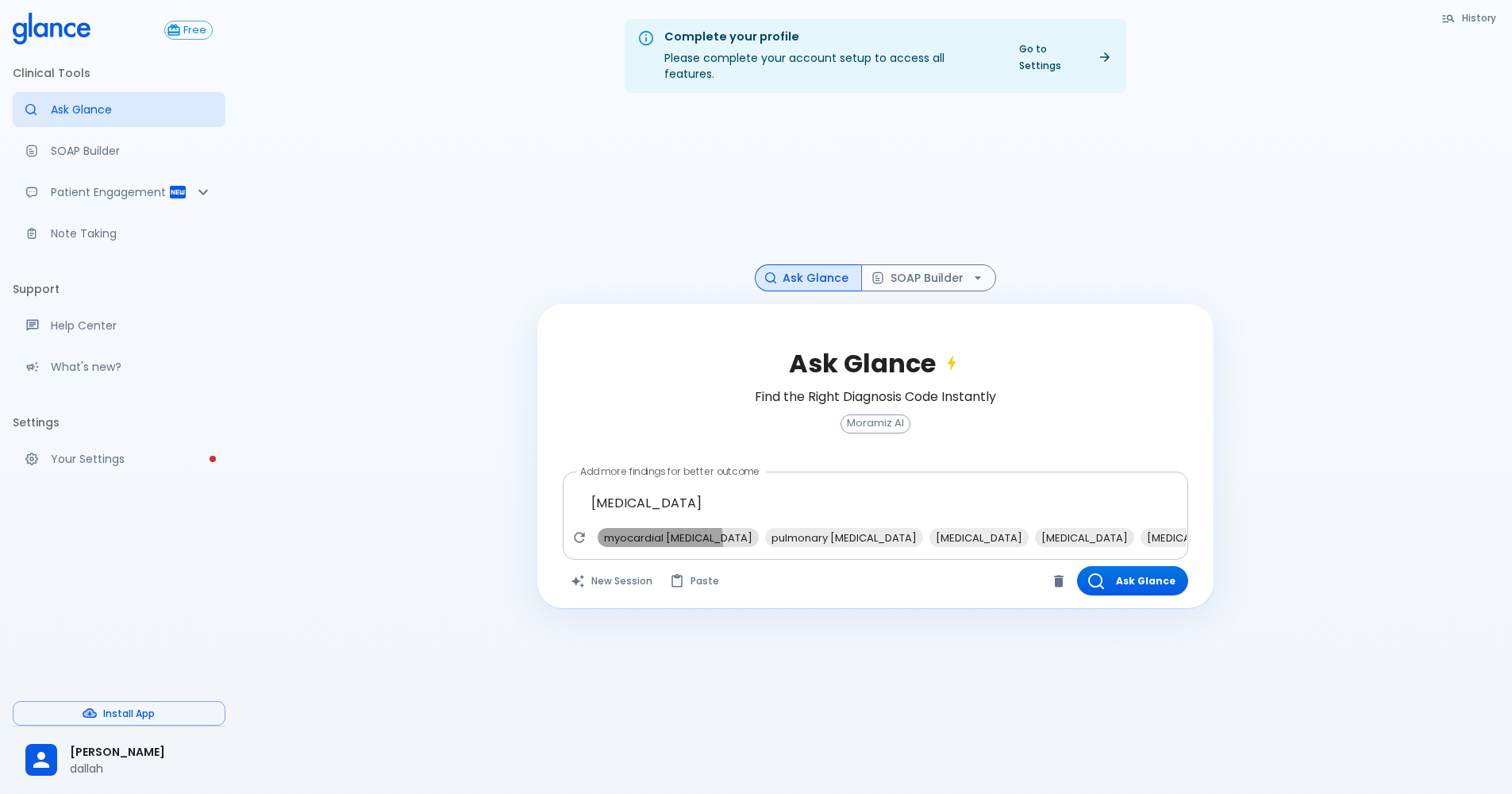
click at [642, 528] on span "myocardial [MEDICAL_DATA]" at bounding box center [678, 537] width 161 height 18
click at [868, 528] on span "[MEDICAL_DATA]" at bounding box center [917, 537] width 99 height 18
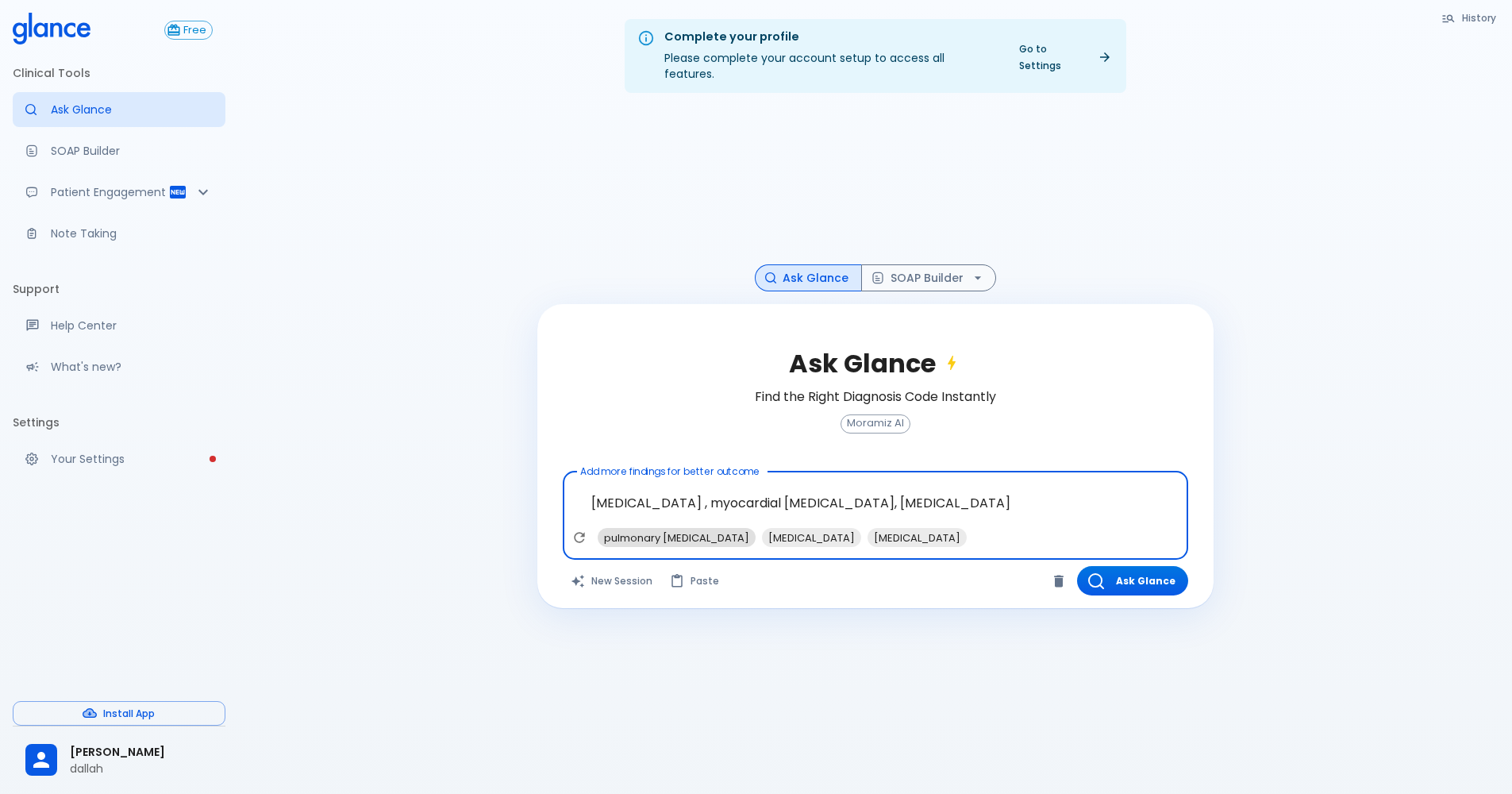
click at [657, 528] on span "pulmonary [MEDICAL_DATA]" at bounding box center [676, 537] width 158 height 18
type textarea "[MEDICAL_DATA] , myocardial [MEDICAL_DATA], [MEDICAL_DATA], pulmonary [MEDICAL_…"
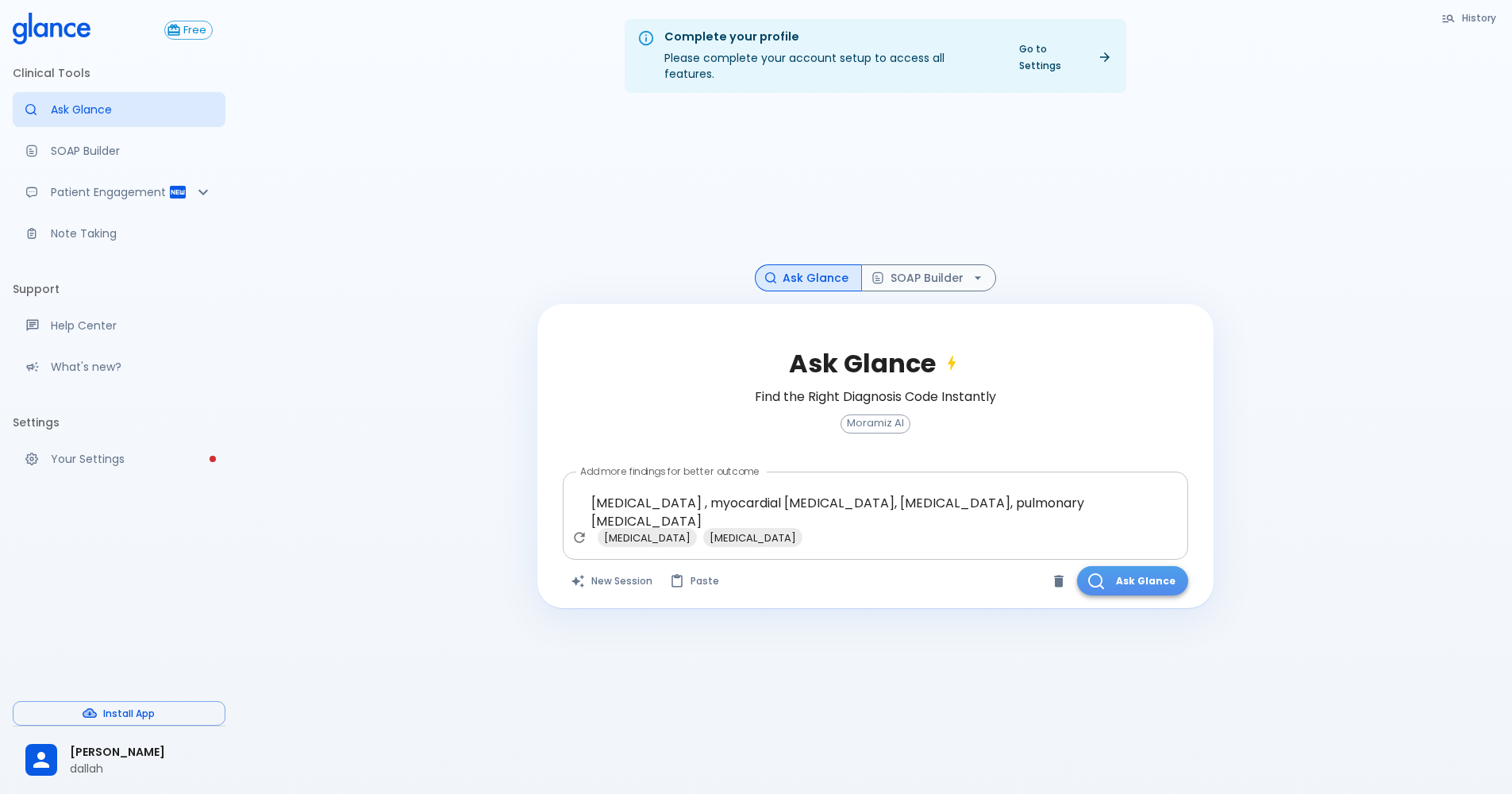
click at [1089, 573] on icon "button" at bounding box center [1096, 581] width 16 height 16
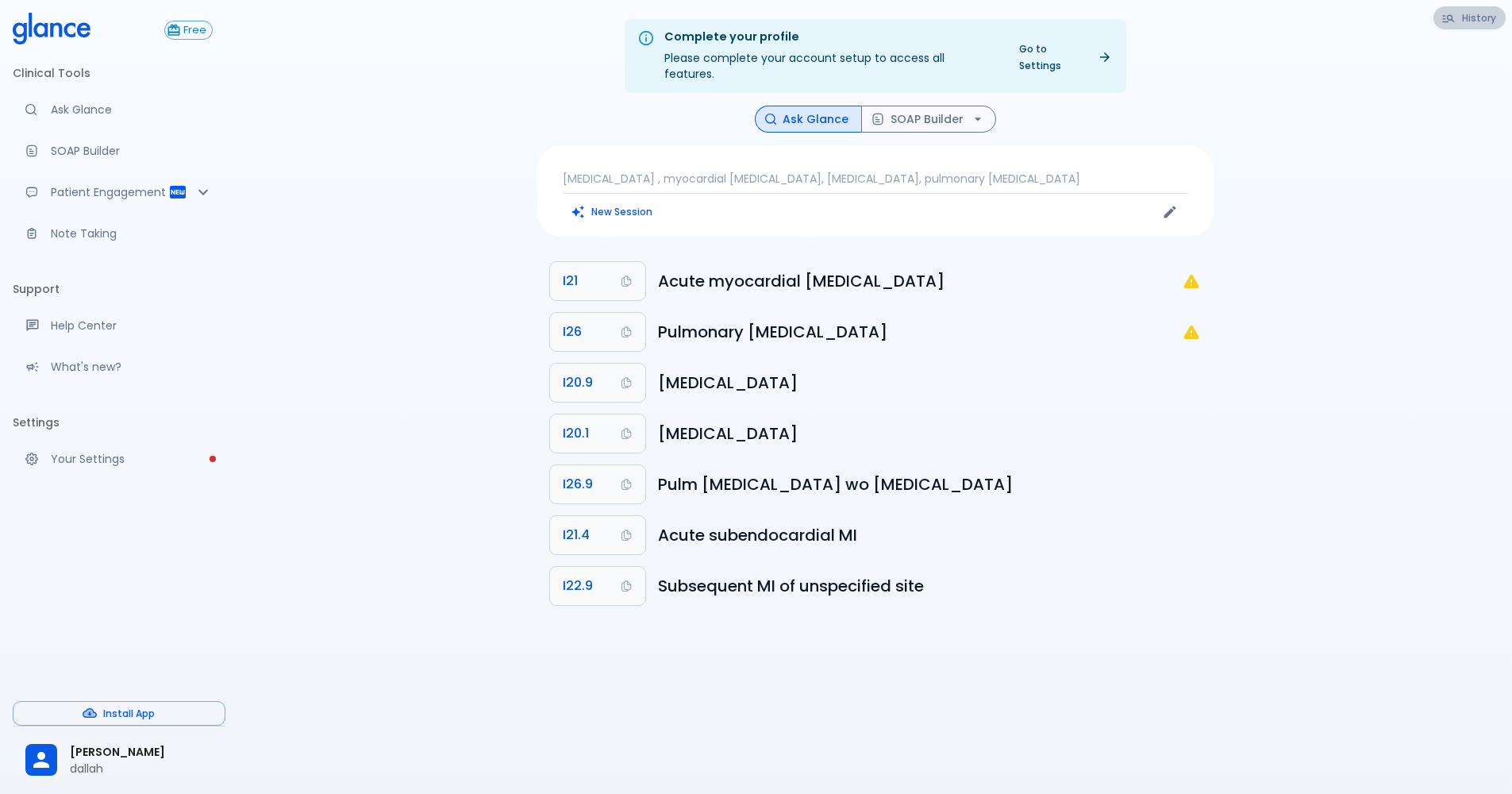
click at [1486, 13] on button "History" at bounding box center [1469, 18] width 72 height 23
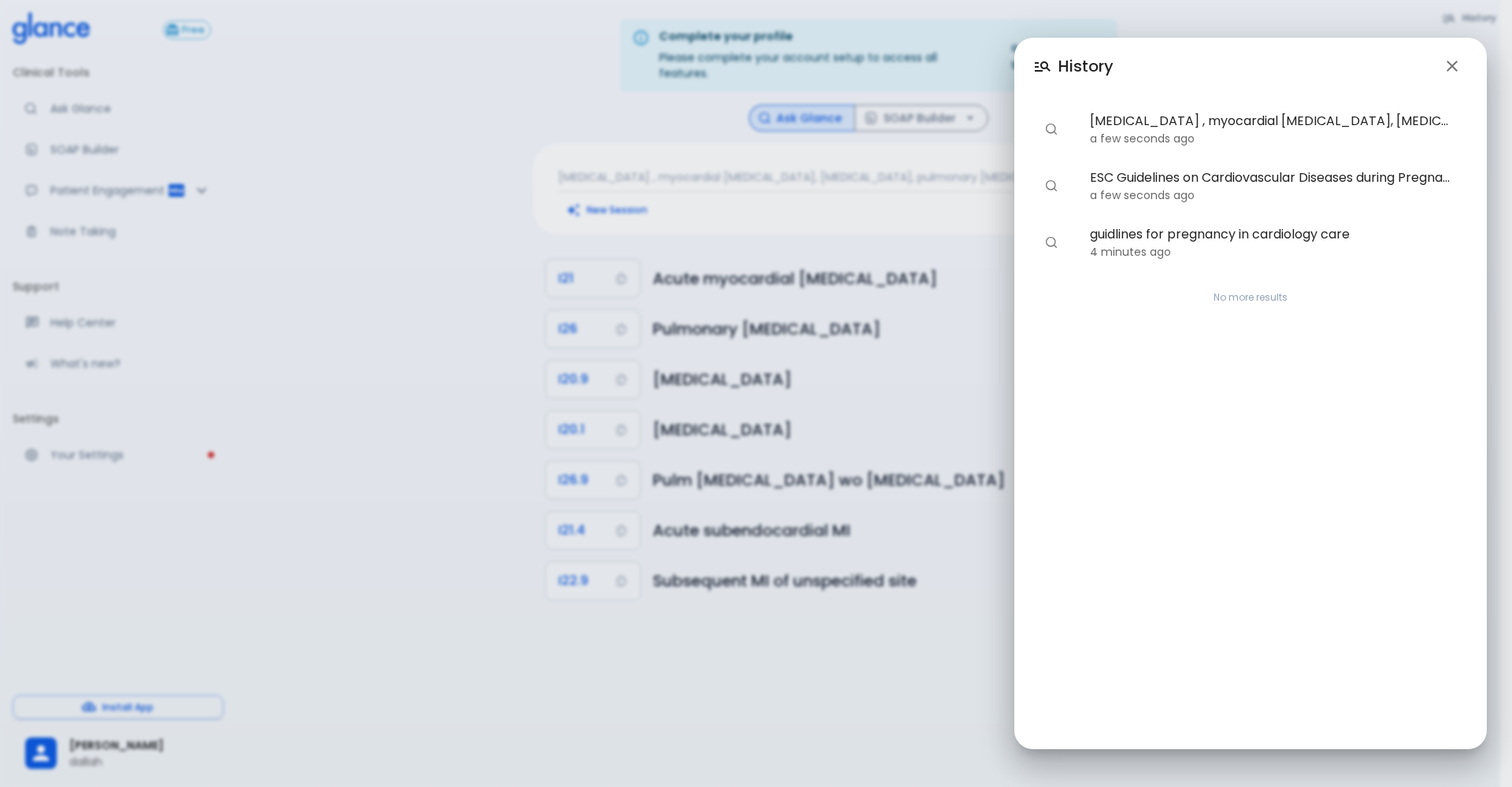
click at [780, 158] on div "History [MEDICAL_DATA] , myocardial [MEDICAL_DATA], [MEDICAL_DATA], pulmonary […" at bounding box center [756, 394] width 1512 height 787
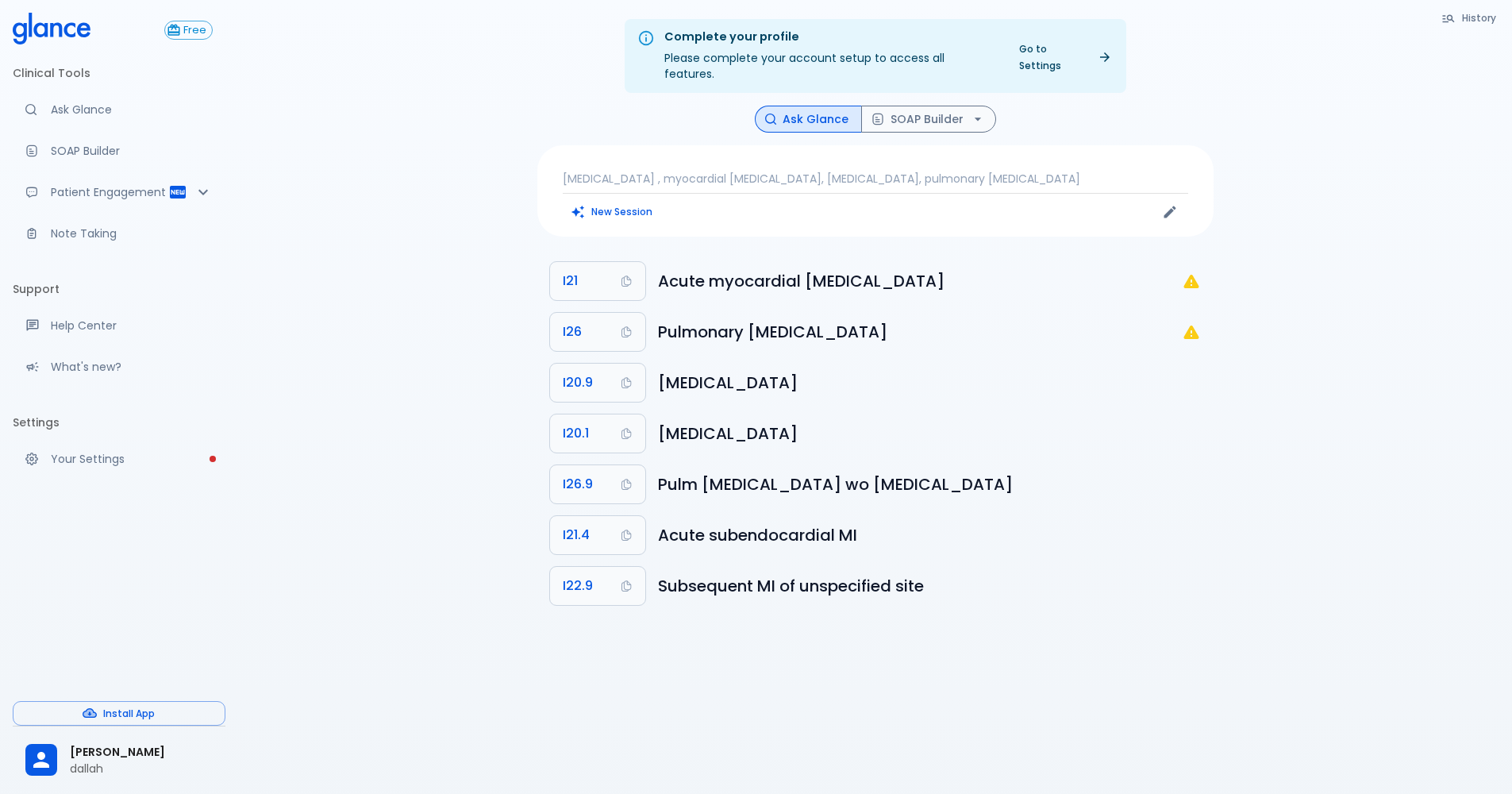
click at [611, 459] on li "I26.9 Pulm [MEDICAL_DATA] wo [MEDICAL_DATA]" at bounding box center [874, 484] width 676 height 51
click at [604, 450] on div "Copy Code I20.1 to clipboard" at bounding box center [602, 455] width 195 height 36
click at [605, 430] on button "I20.1" at bounding box center [597, 433] width 95 height 38
click at [611, 414] on button "I20.1" at bounding box center [597, 433] width 95 height 38
click at [944, 105] on button "SOAP Builder" at bounding box center [928, 119] width 135 height 28
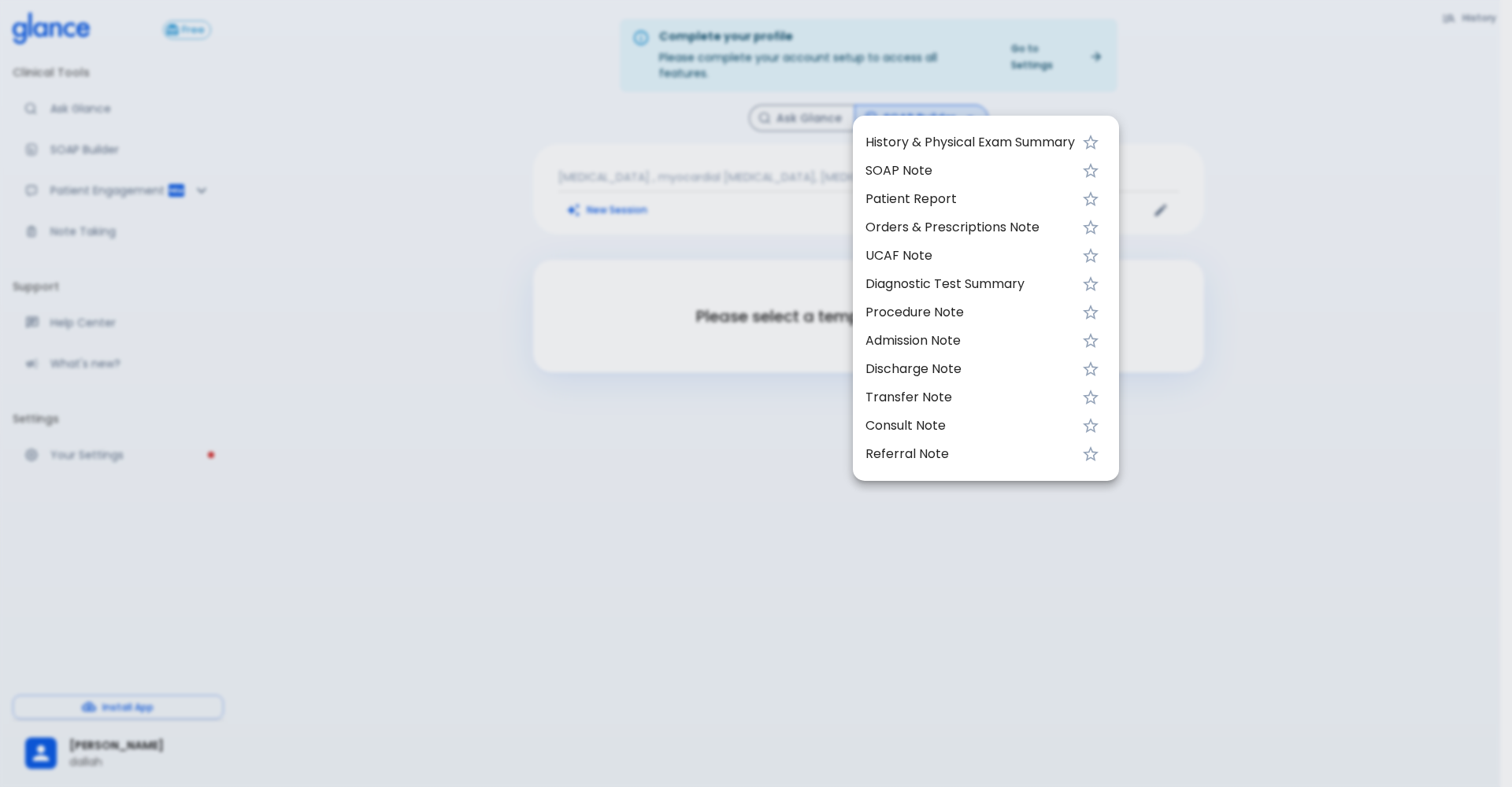
click at [932, 258] on span "UCAF Note" at bounding box center [970, 256] width 209 height 19
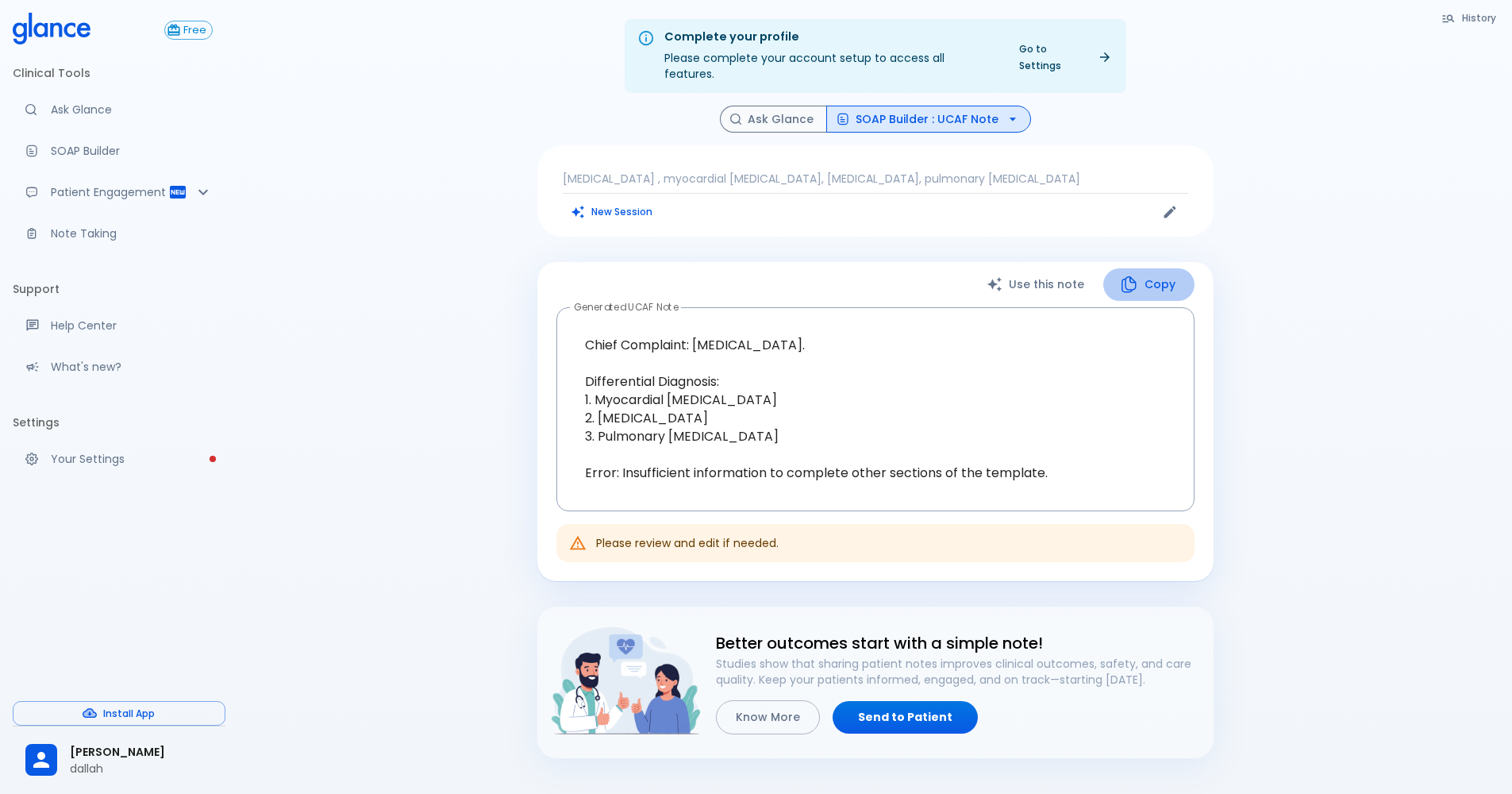
click at [1160, 271] on button "Copy" at bounding box center [1149, 285] width 91 height 33
click at [979, 175] on div "[MEDICAL_DATA] , myocardial [MEDICAL_DATA], [MEDICAL_DATA], pulmonary [MEDICAL_…" at bounding box center [874, 191] width 676 height 91
click at [967, 173] on div "[MEDICAL_DATA] , myocardial [MEDICAL_DATA], [MEDICAL_DATA], pulmonary [MEDICAL_…" at bounding box center [874, 191] width 676 height 91
click at [962, 171] on p "[MEDICAL_DATA] , myocardial [MEDICAL_DATA], [MEDICAL_DATA], pulmonary [MEDICAL_…" at bounding box center [875, 178] width 625 height 16
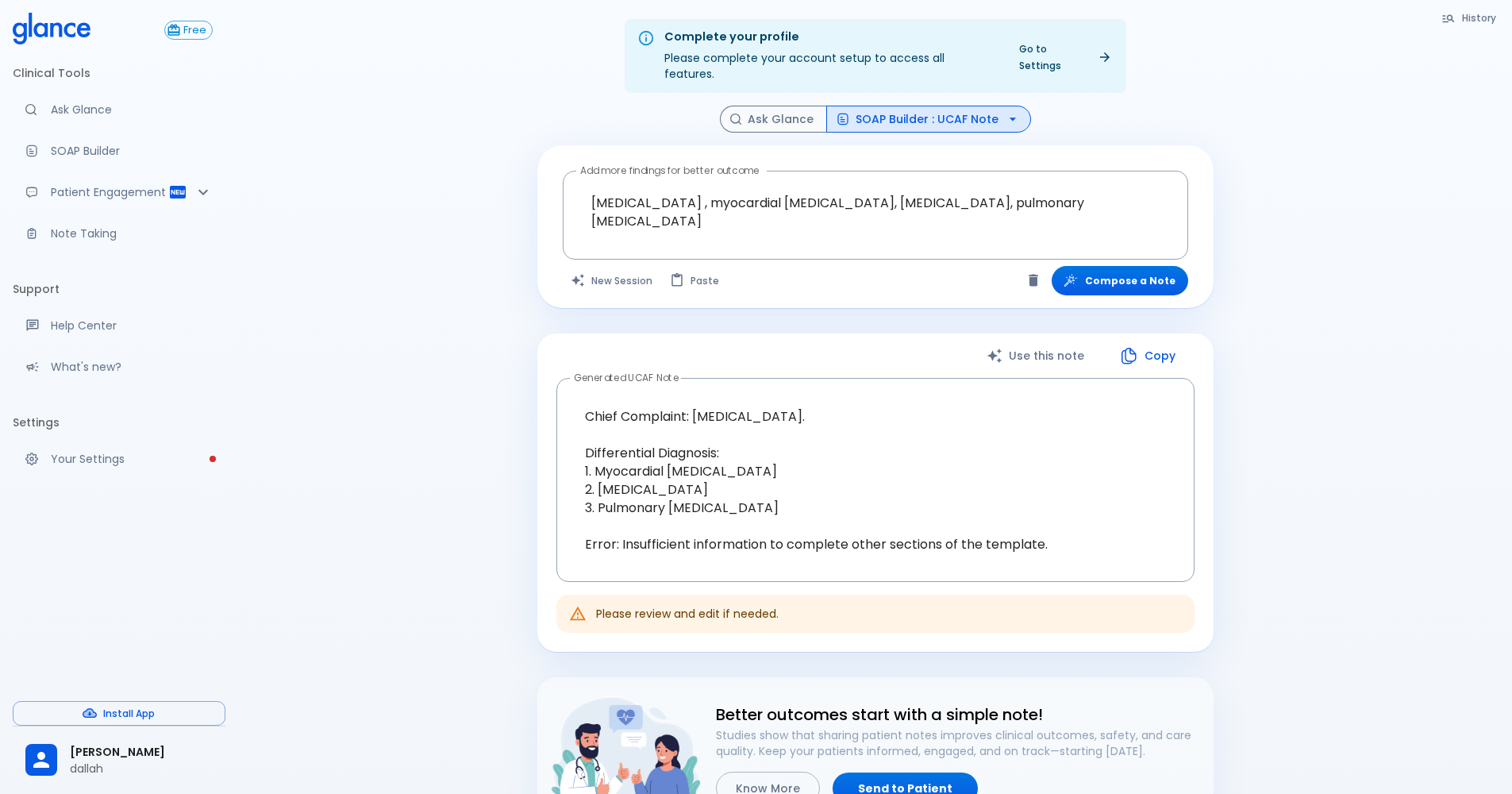
drag, startPoint x: 625, startPoint y: 271, endPoint x: 622, endPoint y: 315, distance: 44.1
click at [622, 315] on div "History Ask Glance SOAP Builder : UCAF Note Add more findings for better outcom…" at bounding box center [875, 467] width 714 height 724
click at [618, 279] on button "New Session" at bounding box center [612, 280] width 99 height 30
